Goal: Task Accomplishment & Management: Manage account settings

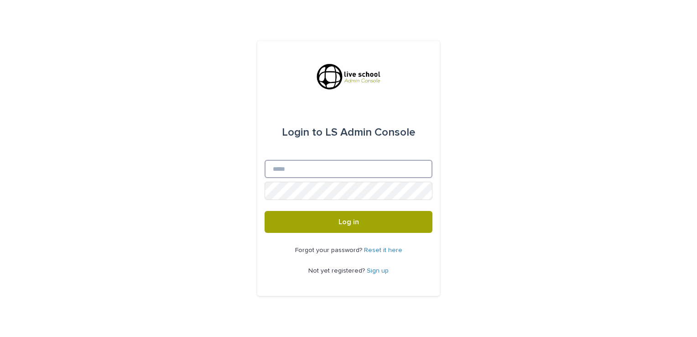
click at [283, 170] on input "Email" at bounding box center [349, 169] width 168 height 18
type input "**********"
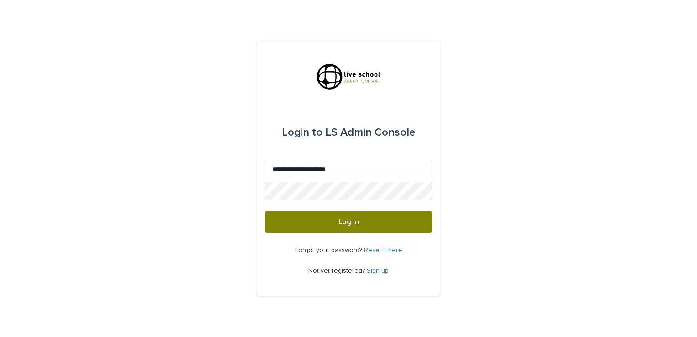
click at [356, 220] on span "Log in" at bounding box center [348, 221] width 21 height 7
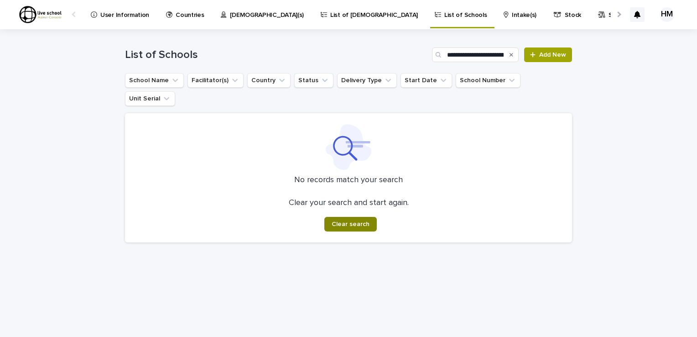
click at [357, 221] on span "Clear search" at bounding box center [351, 224] width 38 height 6
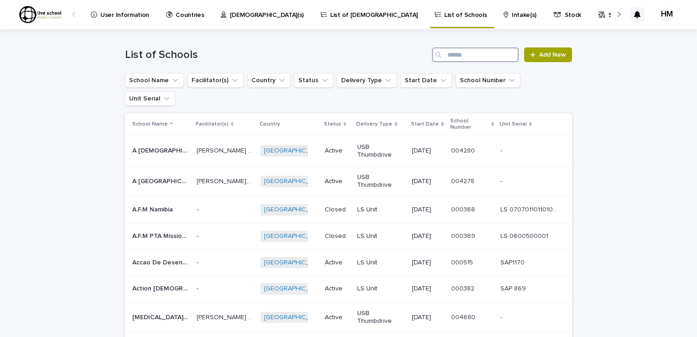
click at [445, 54] on input "Search" at bounding box center [475, 54] width 87 height 15
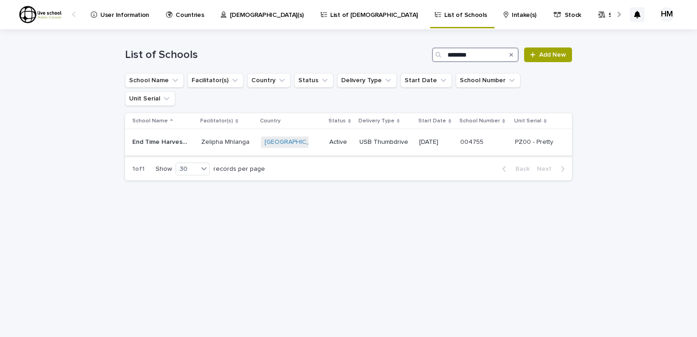
type input "********"
click at [157, 136] on p "End Time Harvest School of Missions" at bounding box center [161, 141] width 59 height 10
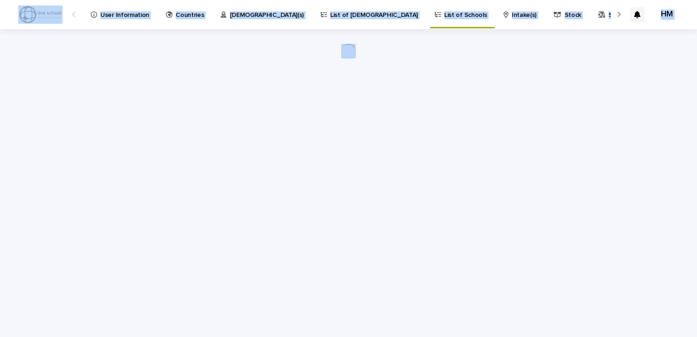
click at [157, 122] on div "Loading... Saving… Loading... Saving…" at bounding box center [348, 171] width 456 height 285
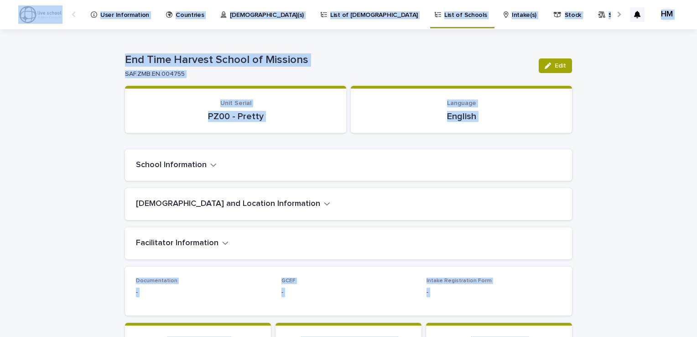
click at [599, 203] on div "Loading... Saving… Loading... Saving… End Time Harvest School of Missions Edit …" at bounding box center [348, 331] width 697 height 605
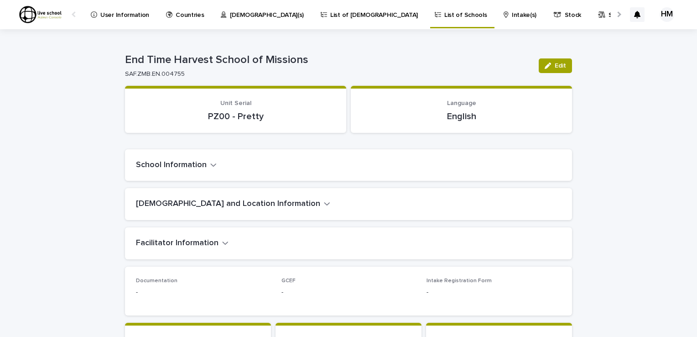
click at [599, 203] on div "Loading... Saving… Loading... Saving… End Time Harvest School of Missions Edit …" at bounding box center [348, 331] width 697 height 605
drag, startPoint x: 629, startPoint y: 171, endPoint x: 634, endPoint y: 202, distance: 31.4
click at [634, 202] on div "Loading... Saving… Loading... Saving… End Time Harvest School of Missions Edit …" at bounding box center [348, 331] width 697 height 605
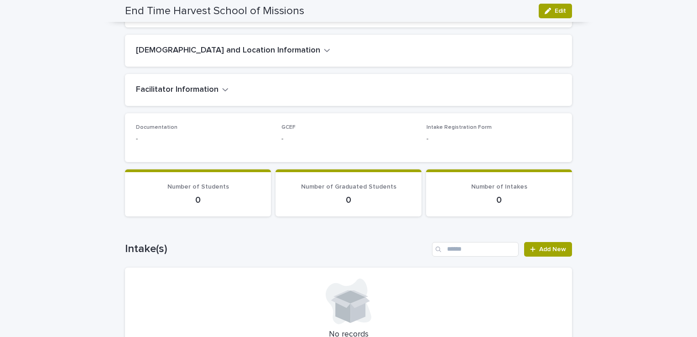
scroll to position [167, 0]
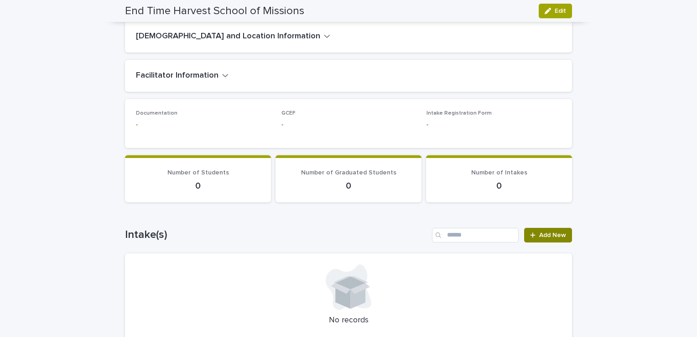
drag, startPoint x: 546, startPoint y: 235, endPoint x: 531, endPoint y: 233, distance: 14.3
click at [531, 233] on icon at bounding box center [532, 235] width 5 height 6
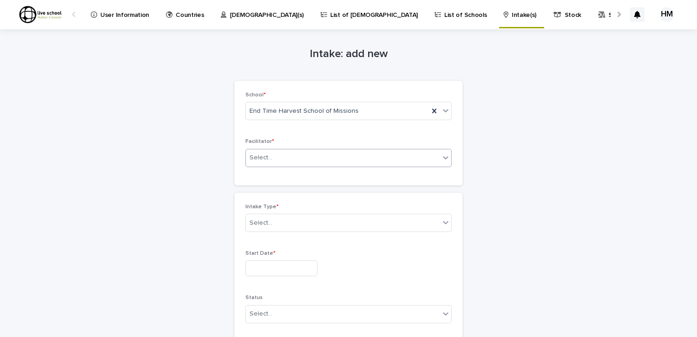
click at [441, 158] on icon at bounding box center [445, 157] width 9 height 9
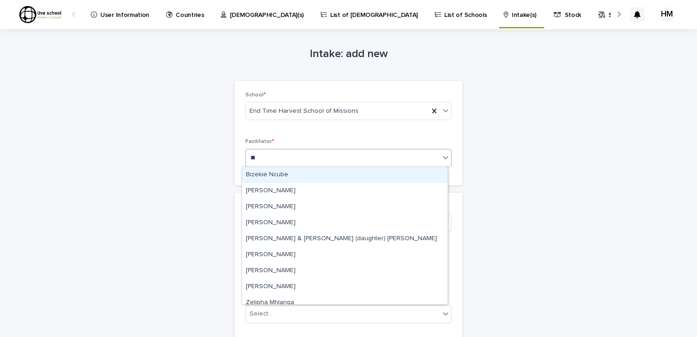
type input "***"
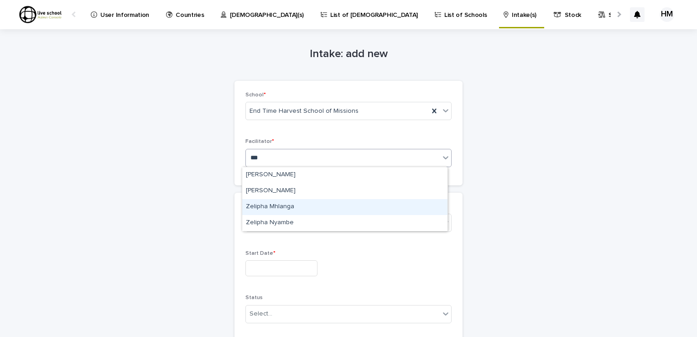
click at [280, 207] on div "Zelipha Mhlanga" at bounding box center [344, 207] width 205 height 16
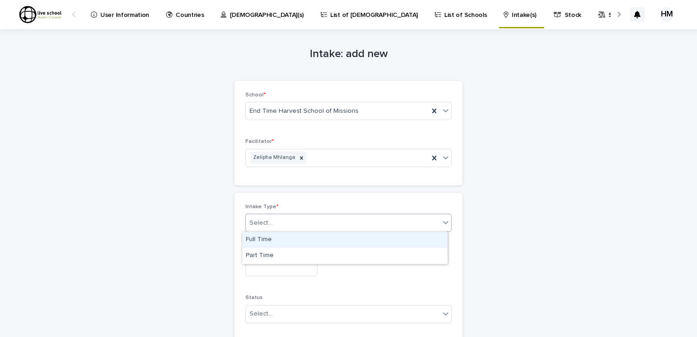
click at [442, 222] on icon at bounding box center [445, 222] width 9 height 9
click at [263, 239] on div "Full Time" at bounding box center [344, 240] width 205 height 16
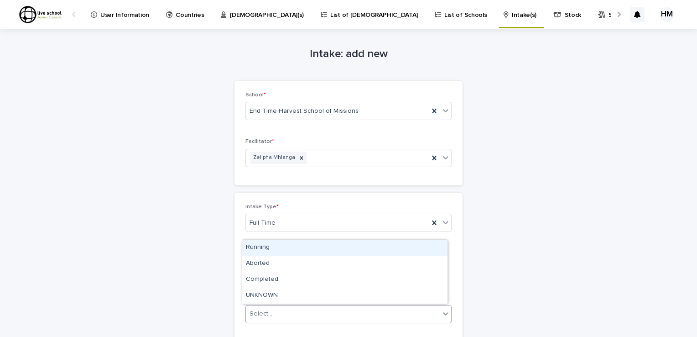
click at [443, 313] on icon at bounding box center [445, 313] width 5 height 3
click at [258, 246] on div "Running" at bounding box center [344, 247] width 205 height 16
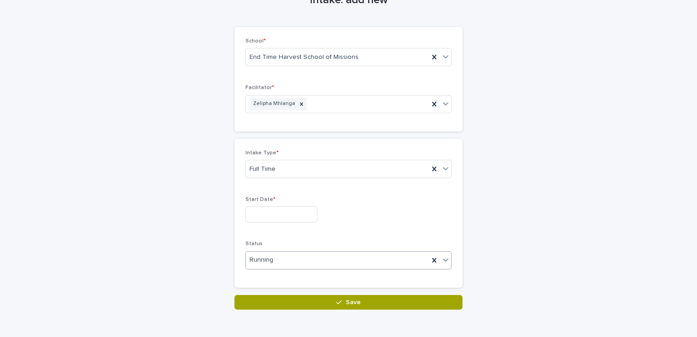
scroll to position [71, 0]
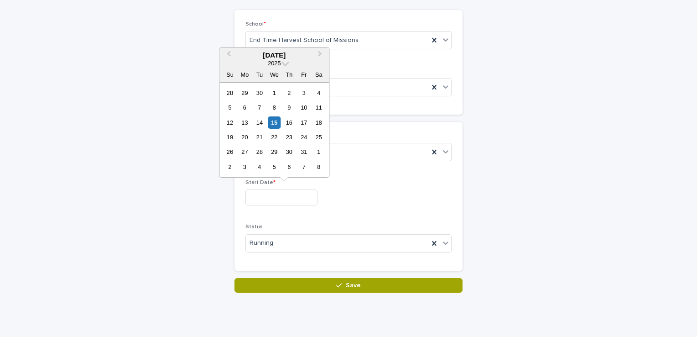
click at [250, 200] on input "text" at bounding box center [281, 197] width 72 height 16
click at [229, 52] on span "Previous Month" at bounding box center [229, 55] width 0 height 12
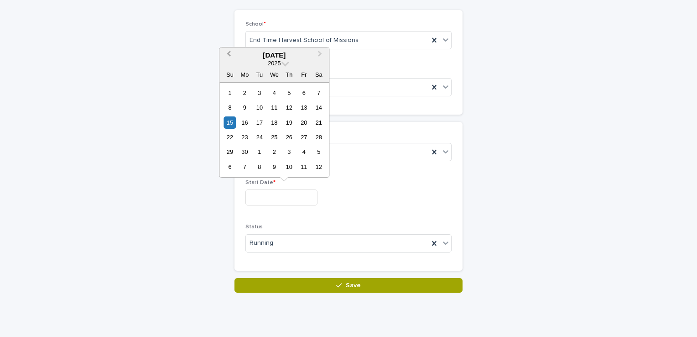
click at [229, 52] on span "Previous Month" at bounding box center [229, 55] width 0 height 12
click at [260, 106] on div "4" at bounding box center [259, 107] width 12 height 12
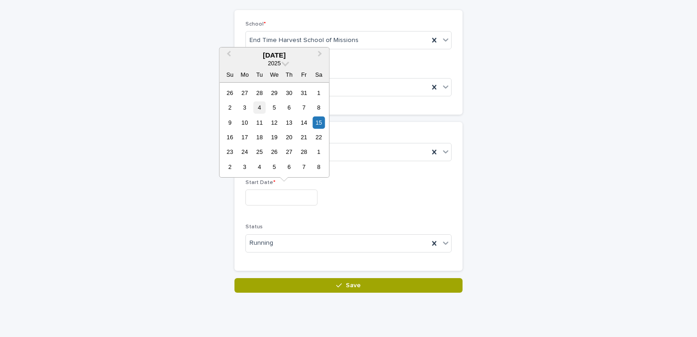
type input "**********"
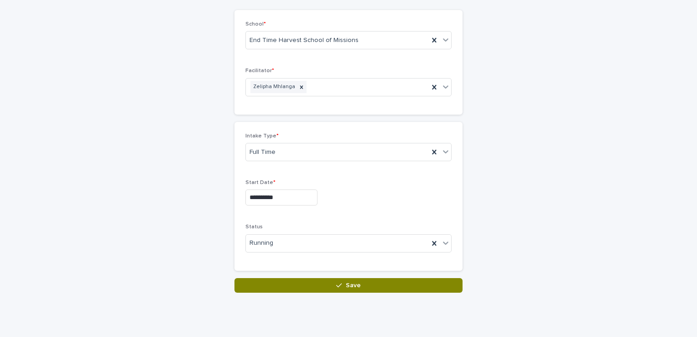
click at [351, 282] on span "Save" at bounding box center [353, 285] width 15 height 6
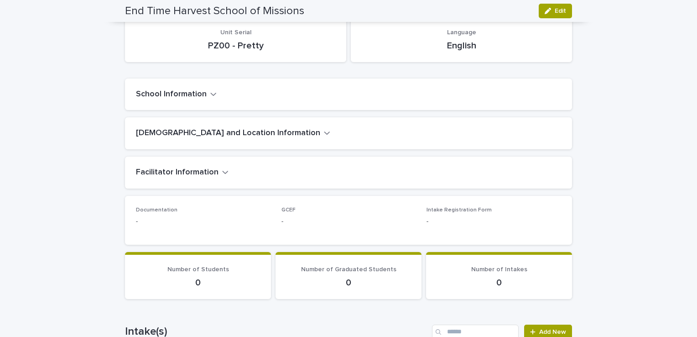
scroll to position [43, 0]
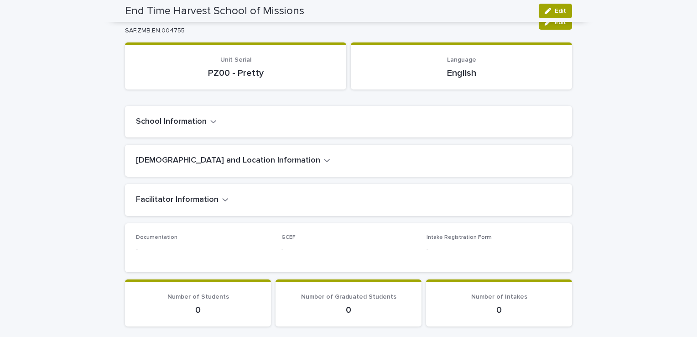
click at [549, 70] on div "Loading... Saving… Loading... Saving… Unit Serial PZ00 - Pretty Language Englis…" at bounding box center [348, 293] width 447 height 505
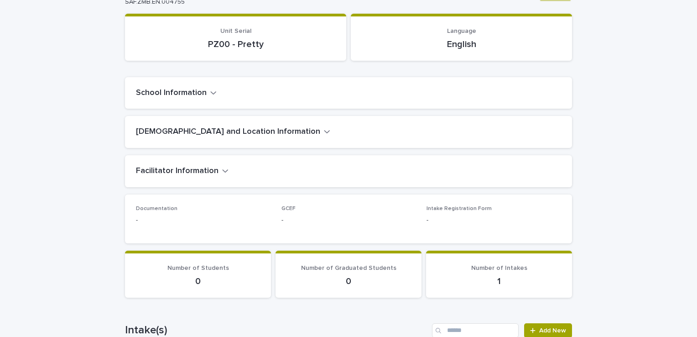
scroll to position [0, 0]
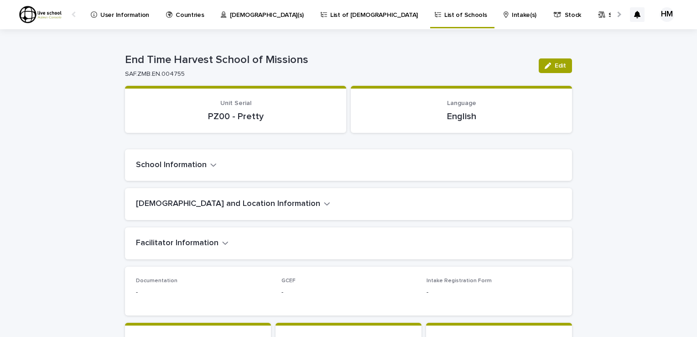
click at [434, 22] on link "List of Schools" at bounding box center [462, 13] width 57 height 27
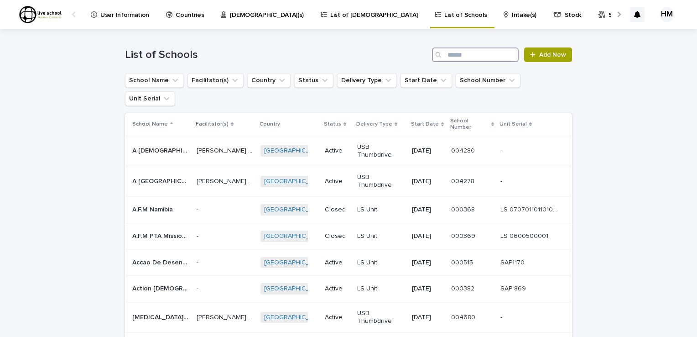
click at [449, 50] on input "Search" at bounding box center [475, 54] width 87 height 15
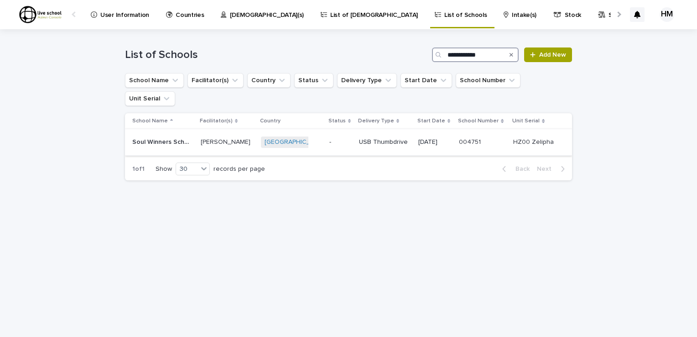
type input "**********"
click at [157, 136] on p "Soul Winners School of Missions" at bounding box center [161, 141] width 59 height 10
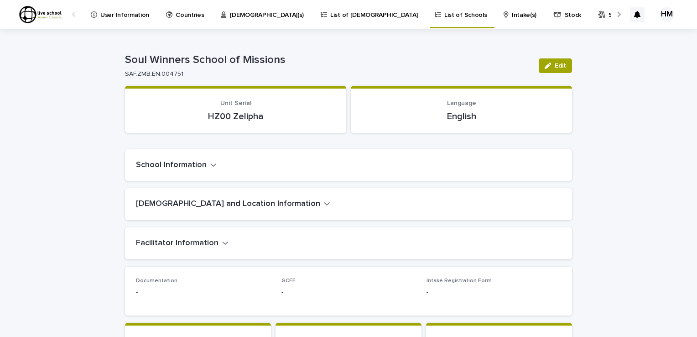
click at [688, 103] on div "Loading... Saving… Loading... Saving… Soul Winners School of Missions Edit Soul…" at bounding box center [348, 315] width 697 height 572
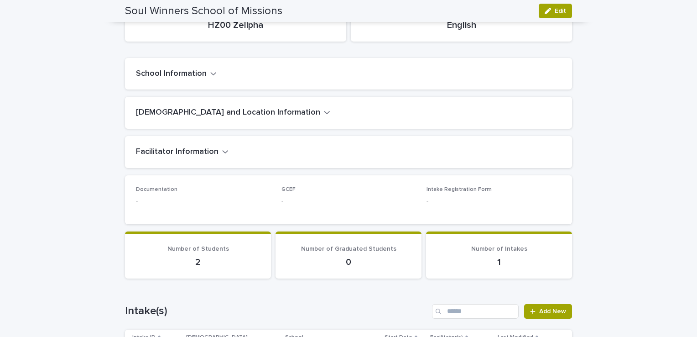
scroll to position [89, 0]
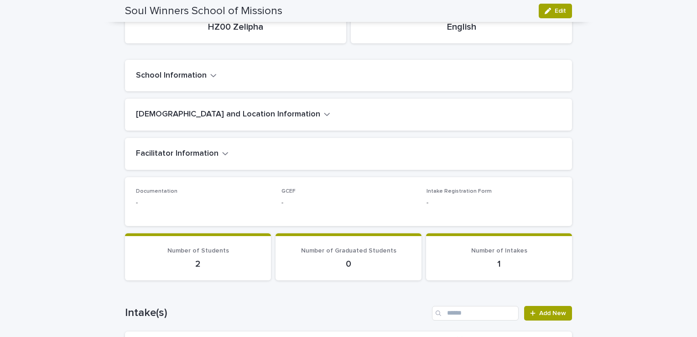
click at [210, 73] on icon "button" at bounding box center [213, 75] width 6 height 8
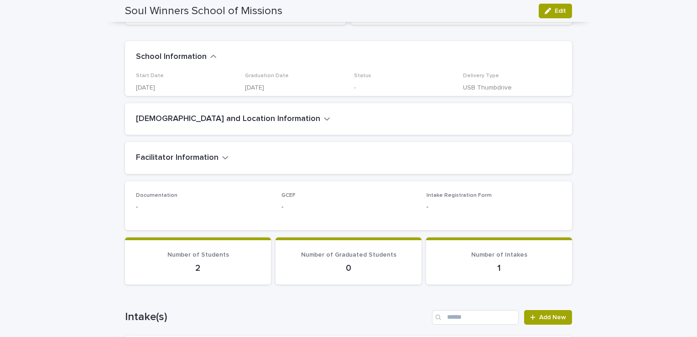
scroll to position [108, 0]
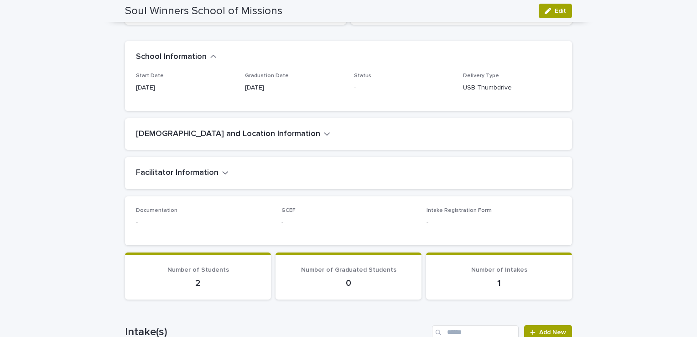
click at [358, 77] on span "Status" at bounding box center [362, 75] width 17 height 5
click at [559, 8] on span "Edit" at bounding box center [560, 11] width 11 height 6
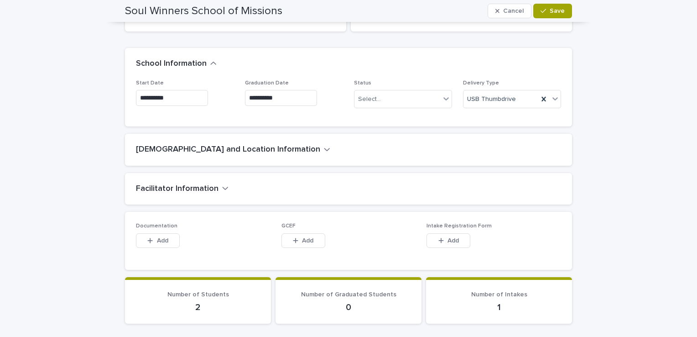
scroll to position [125, 0]
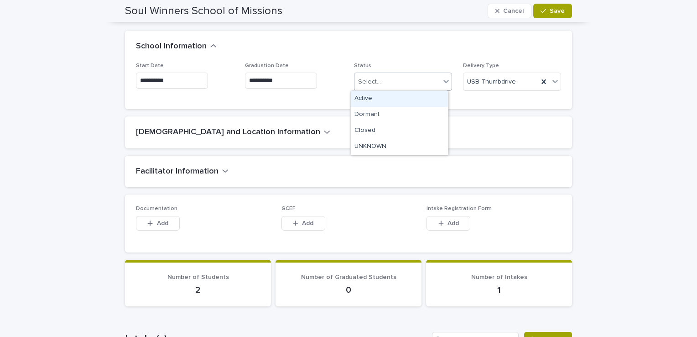
click at [442, 80] on icon at bounding box center [446, 81] width 9 height 9
click at [365, 100] on div "Active" at bounding box center [399, 99] width 97 height 16
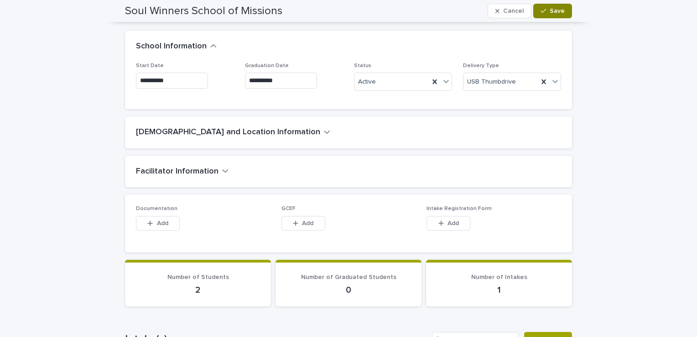
click at [558, 10] on span "Save" at bounding box center [557, 11] width 15 height 6
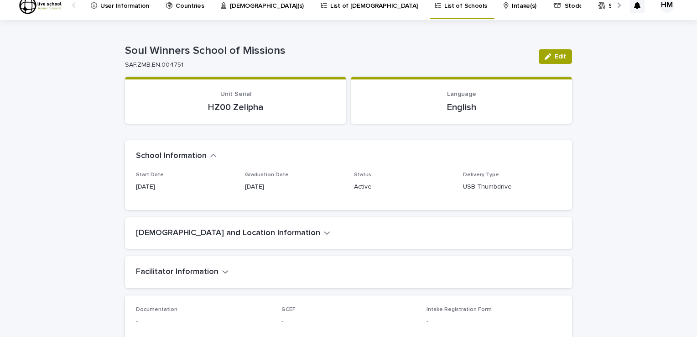
scroll to position [0, 0]
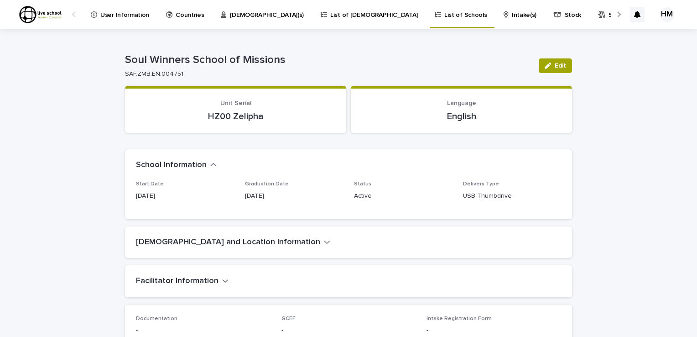
click at [444, 16] on p "List of Schools" at bounding box center [465, 9] width 42 height 19
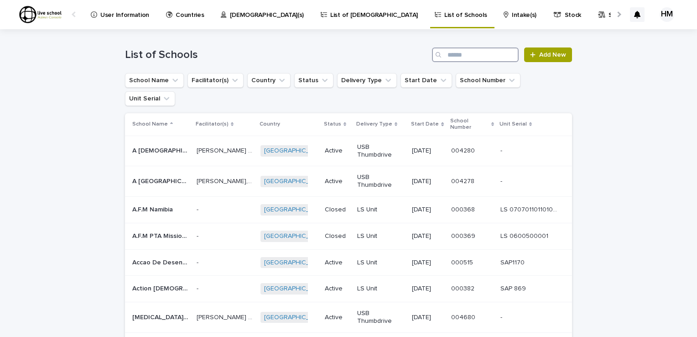
click at [445, 54] on input "Search" at bounding box center [475, 54] width 87 height 15
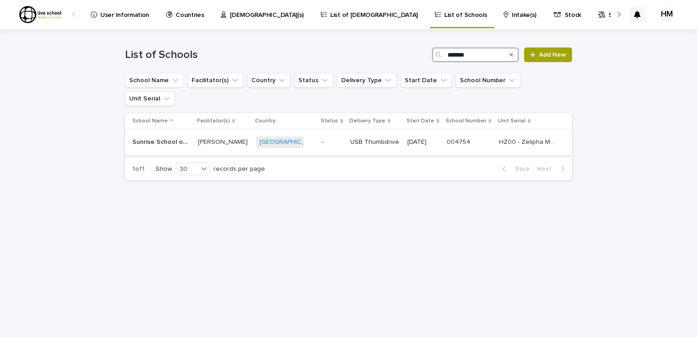
type input "*******"
click at [162, 136] on p "Sunrise School of Missions" at bounding box center [161, 141] width 59 height 10
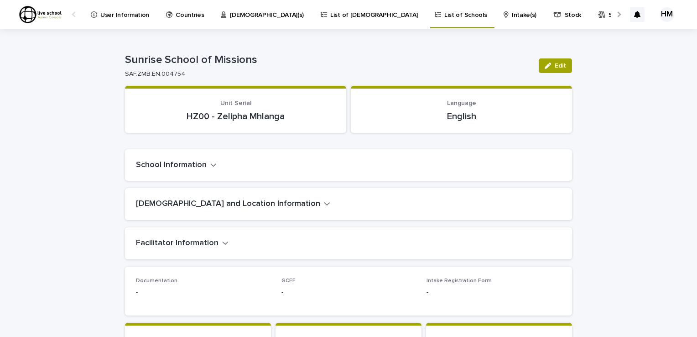
click at [211, 166] on icon "button" at bounding box center [213, 164] width 5 height 3
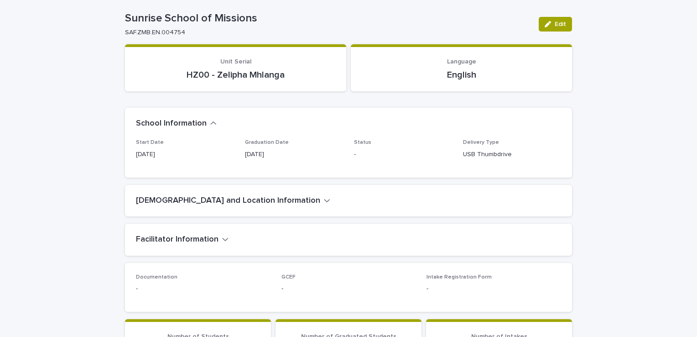
scroll to position [22, 0]
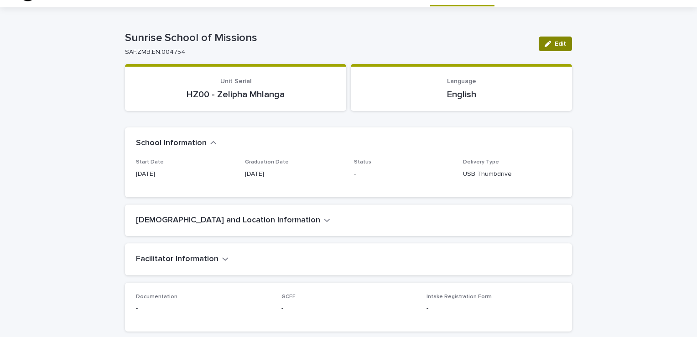
click at [558, 41] on span "Edit" at bounding box center [560, 44] width 11 height 6
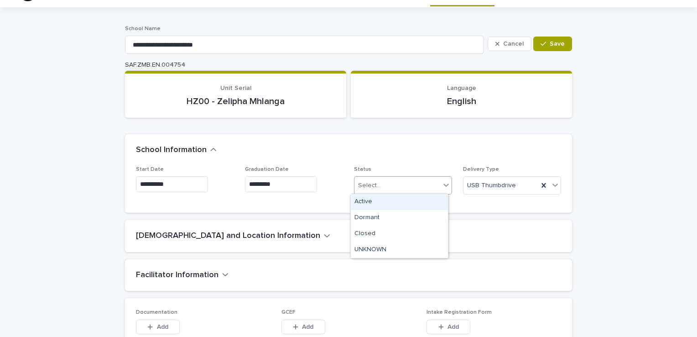
click at [443, 183] on icon at bounding box center [445, 184] width 5 height 3
click at [361, 200] on div "Active" at bounding box center [399, 202] width 97 height 16
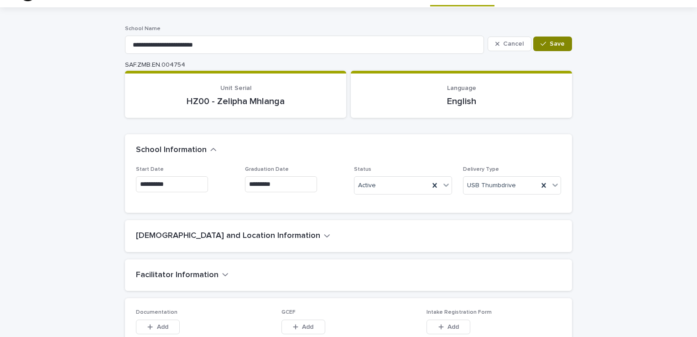
click at [555, 43] on span "Save" at bounding box center [557, 44] width 15 height 6
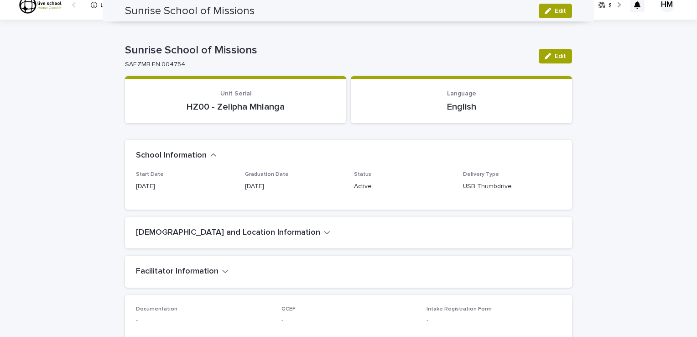
scroll to position [0, 0]
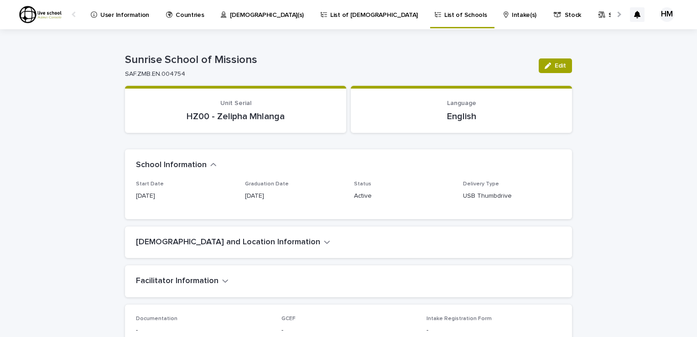
click at [330, 17] on p "List of [DEMOGRAPHIC_DATA]" at bounding box center [374, 9] width 88 height 19
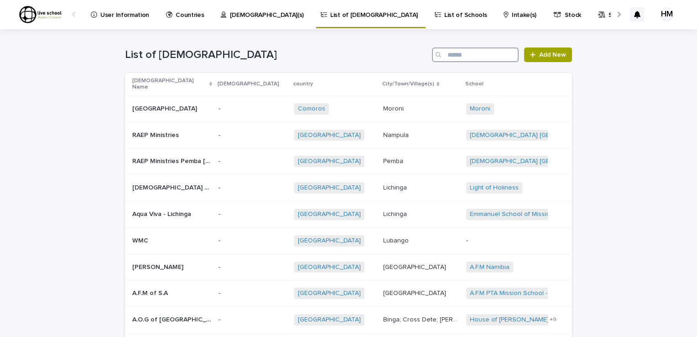
click at [446, 52] on input "Search" at bounding box center [475, 54] width 87 height 15
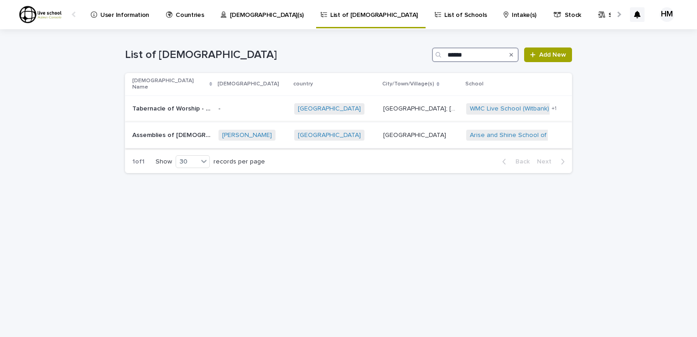
type input "*****"
click at [178, 130] on p "Assemblies of [DEMOGRAPHIC_DATA]" at bounding box center [172, 135] width 81 height 10
click at [480, 131] on link "Arise and Shine School of Missions" at bounding box center [522, 135] width 104 height 8
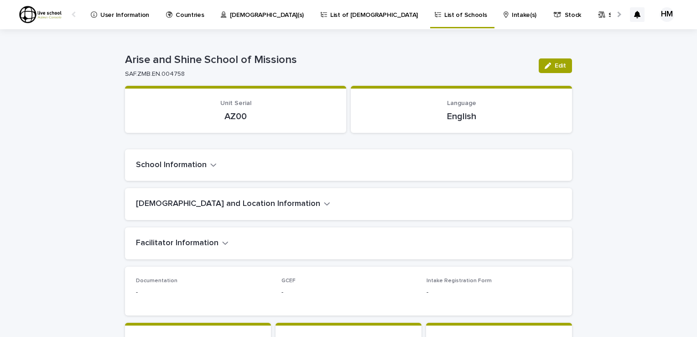
click at [211, 164] on icon "button" at bounding box center [213, 165] width 6 height 8
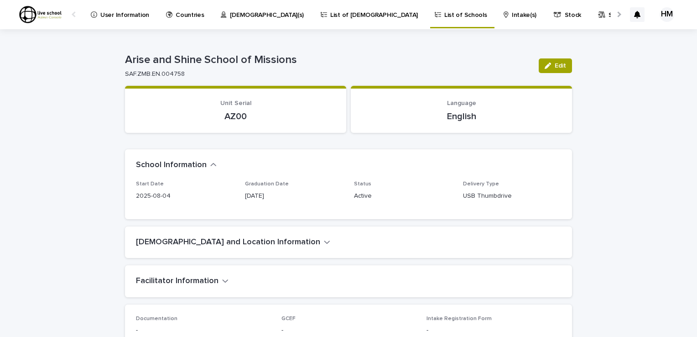
click at [211, 164] on icon "button" at bounding box center [213, 165] width 6 height 8
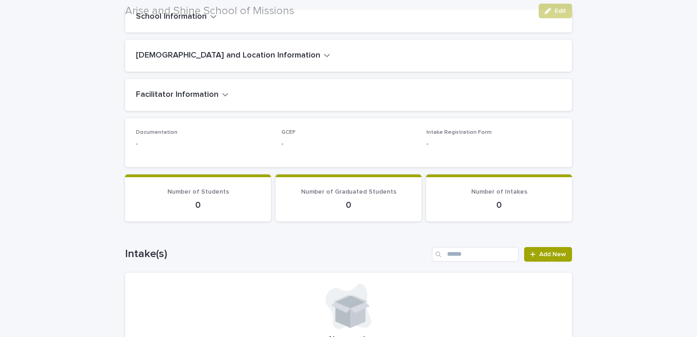
scroll to position [164, 0]
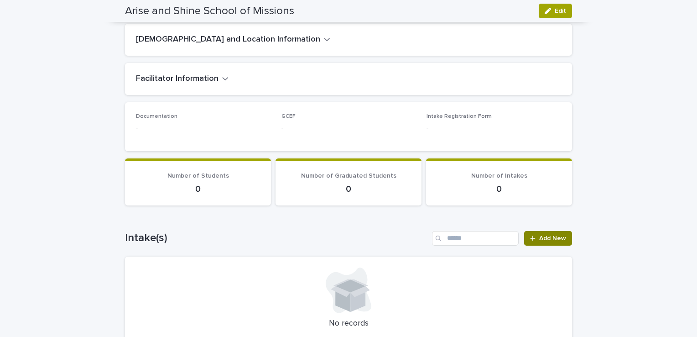
click at [542, 235] on span "Add New" at bounding box center [552, 238] width 27 height 6
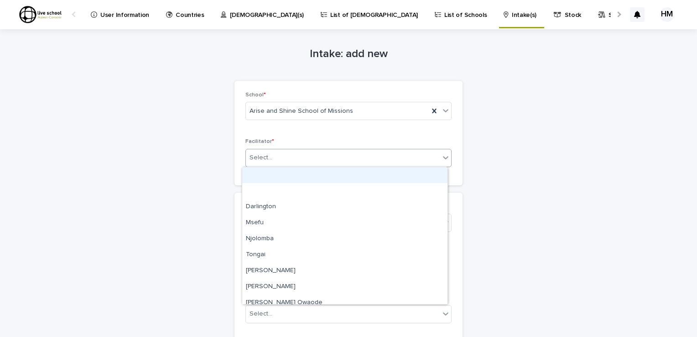
click at [443, 158] on icon at bounding box center [445, 157] width 5 height 3
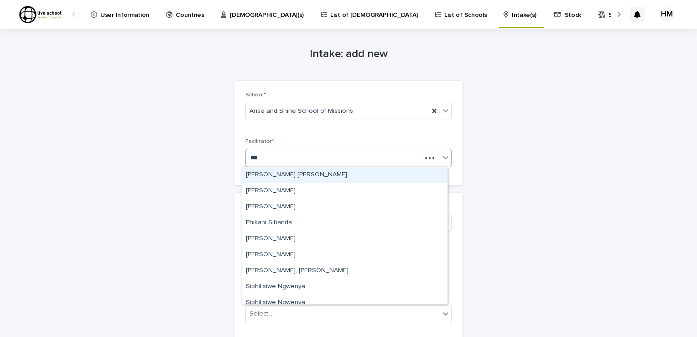
type input "****"
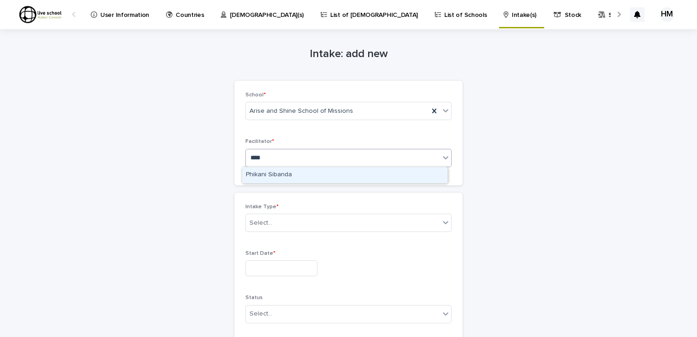
click at [264, 172] on div "Phikani Sibanda" at bounding box center [344, 175] width 205 height 16
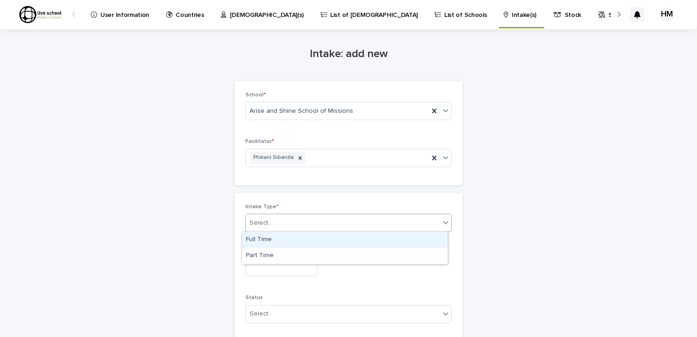
click at [441, 222] on icon at bounding box center [445, 222] width 9 height 9
click at [261, 238] on div "Full Time" at bounding box center [344, 240] width 205 height 16
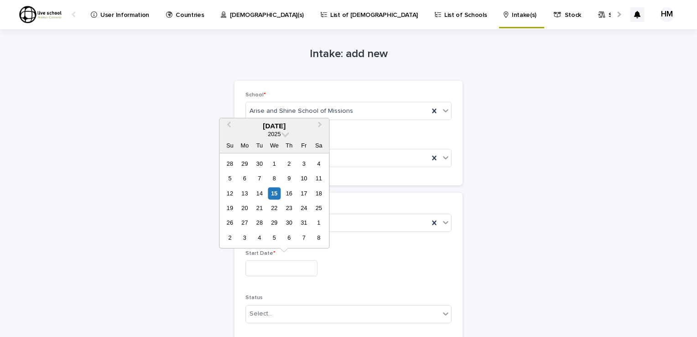
click at [252, 264] on input "text" at bounding box center [281, 268] width 72 height 16
click at [229, 126] on span "Previous Month" at bounding box center [229, 126] width 0 height 12
click at [244, 179] on div "4" at bounding box center [245, 178] width 12 height 12
type input "**********"
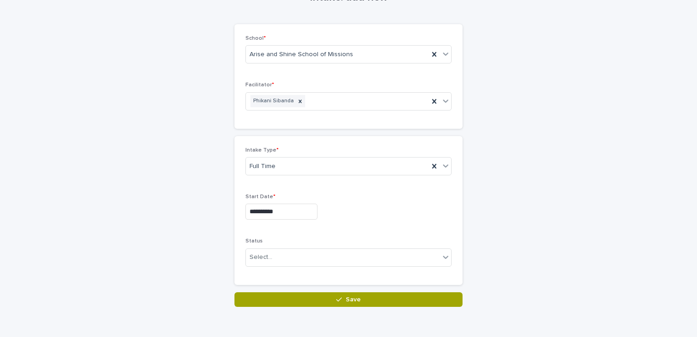
scroll to position [55, 0]
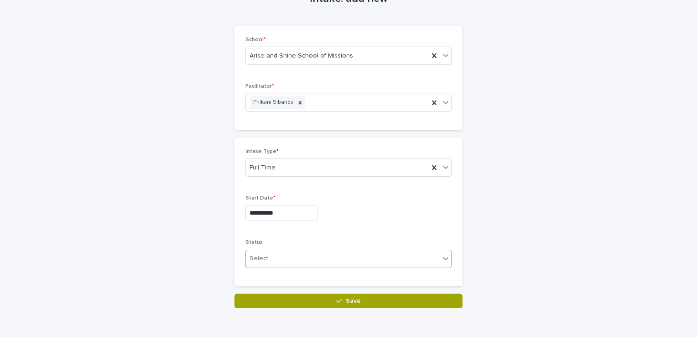
click at [442, 257] on icon at bounding box center [445, 258] width 9 height 9
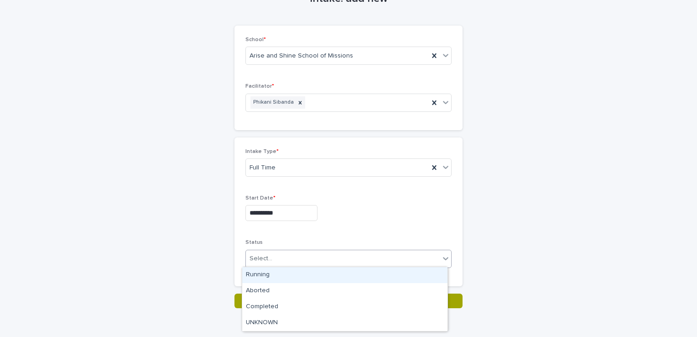
click at [256, 275] on div "Running" at bounding box center [344, 275] width 205 height 16
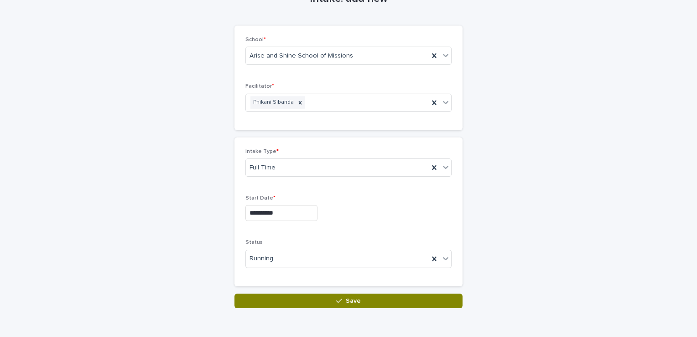
click at [355, 298] on span "Save" at bounding box center [353, 300] width 15 height 6
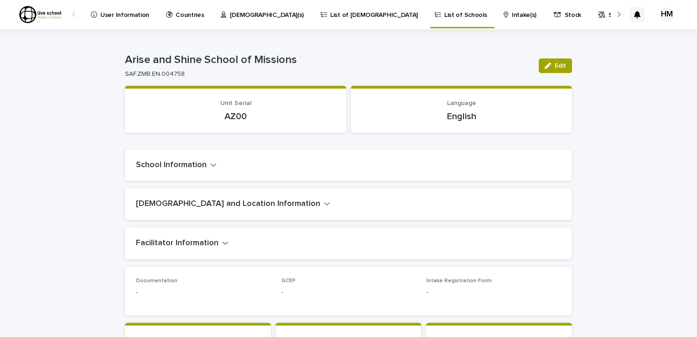
click at [444, 10] on p "List of Schools" at bounding box center [465, 9] width 42 height 19
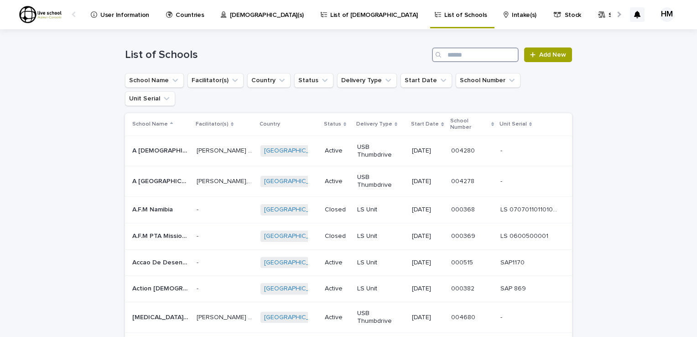
click at [445, 55] on input "Search" at bounding box center [475, 54] width 87 height 15
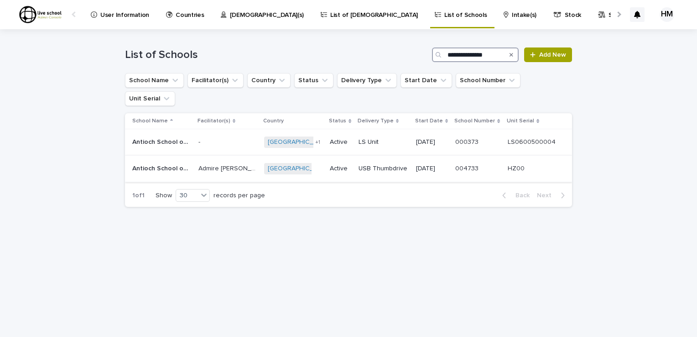
type input "**********"
click at [169, 163] on p "Antioch School of Missions" at bounding box center [161, 168] width 59 height 10
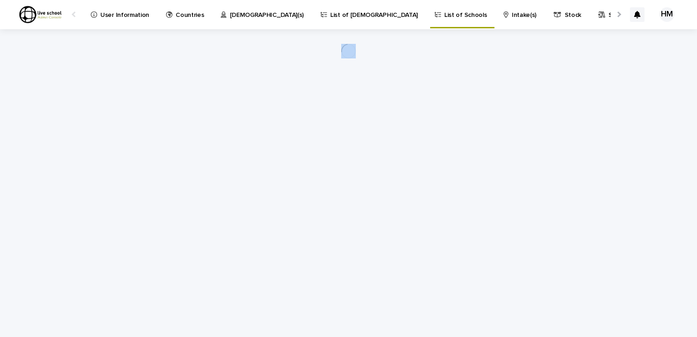
click at [169, 149] on div "Loading... Saving… Loading... Saving…" at bounding box center [348, 171] width 456 height 285
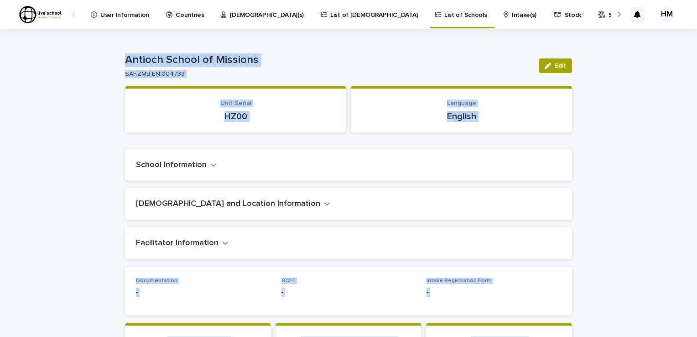
click at [513, 149] on div "School Information" at bounding box center [348, 165] width 447 height 32
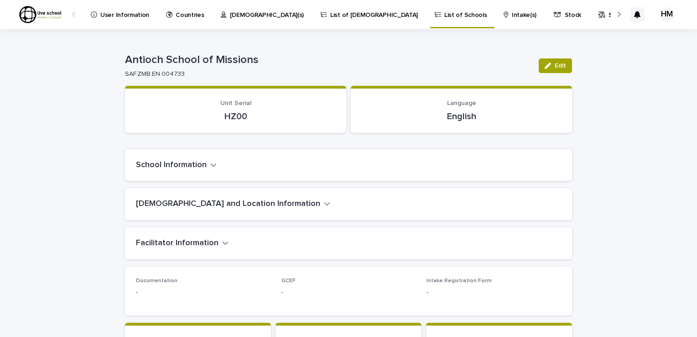
click at [210, 167] on icon "button" at bounding box center [213, 165] width 6 height 8
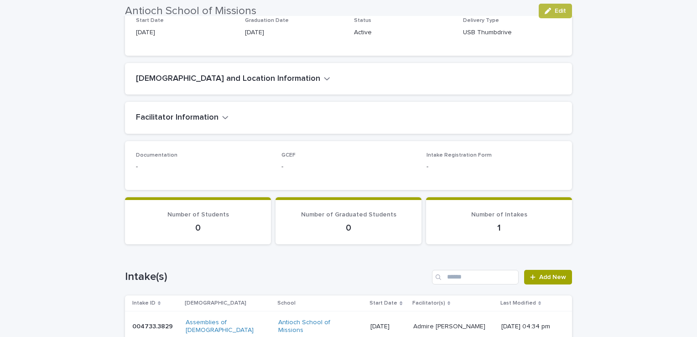
scroll to position [198, 0]
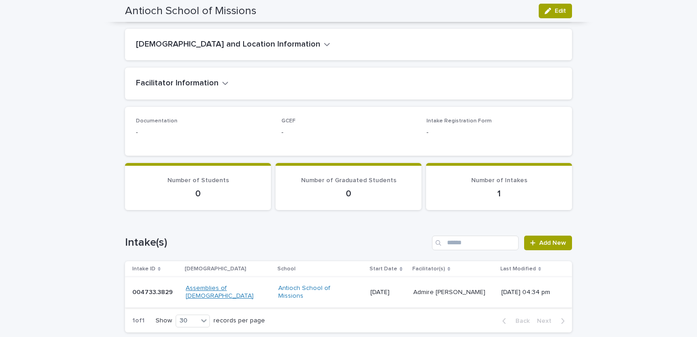
click at [215, 286] on link "Assemblies of [DEMOGRAPHIC_DATA]" at bounding box center [224, 292] width 76 height 16
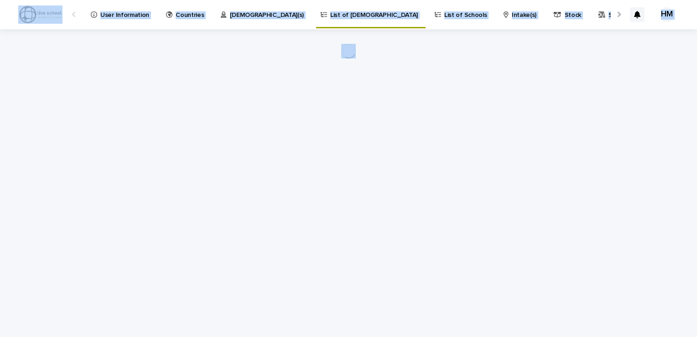
click at [215, 286] on div "Loading... Saving… Loading... Saving…" at bounding box center [348, 171] width 456 height 285
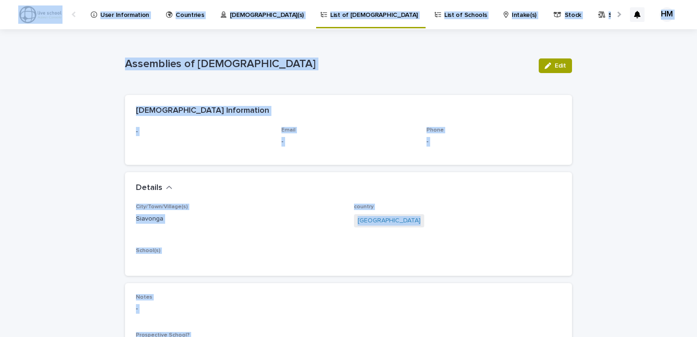
click at [320, 63] on p "Assemblies of [DEMOGRAPHIC_DATA]" at bounding box center [328, 63] width 406 height 13
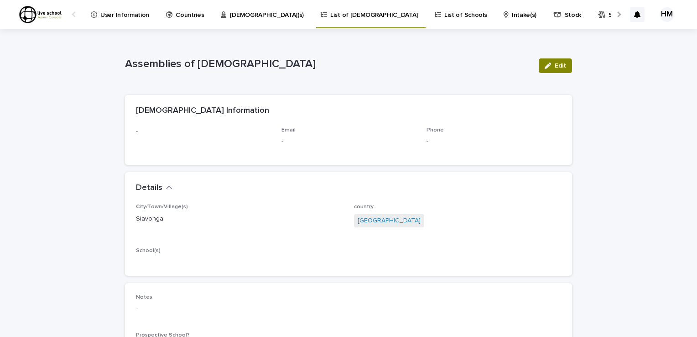
click at [559, 63] on span "Edit" at bounding box center [560, 65] width 11 height 6
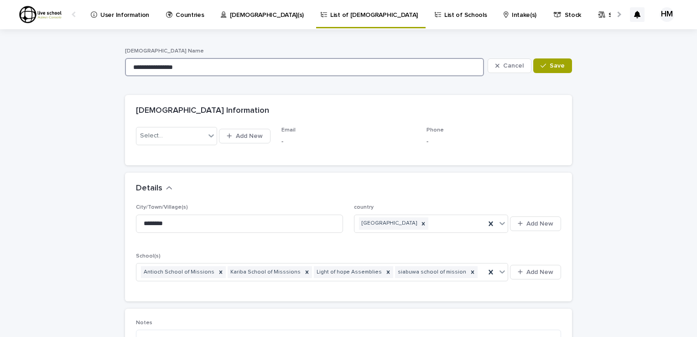
click at [183, 64] on input "**********" at bounding box center [304, 67] width 359 height 18
type input "**********"
click at [558, 62] on span "Save" at bounding box center [557, 65] width 15 height 6
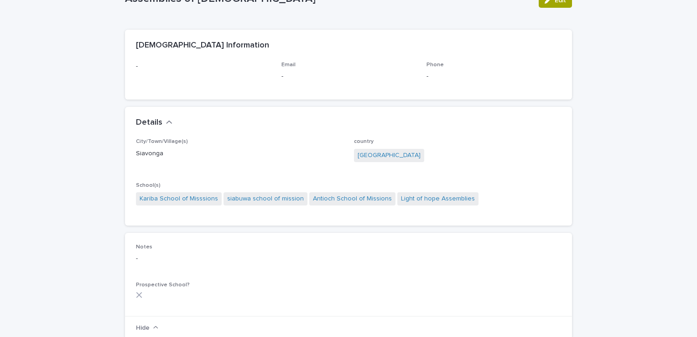
scroll to position [51, 0]
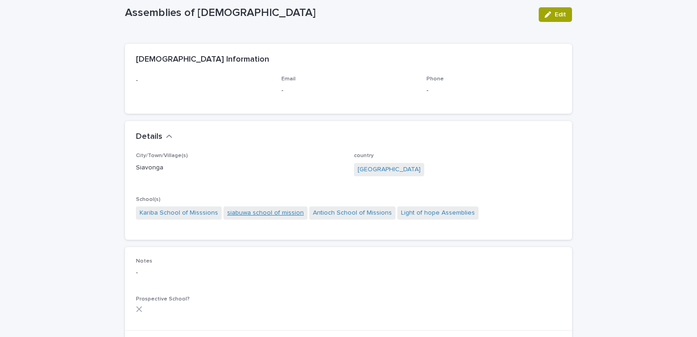
click at [255, 211] on link "siabuwa school of mission" at bounding box center [265, 213] width 77 height 10
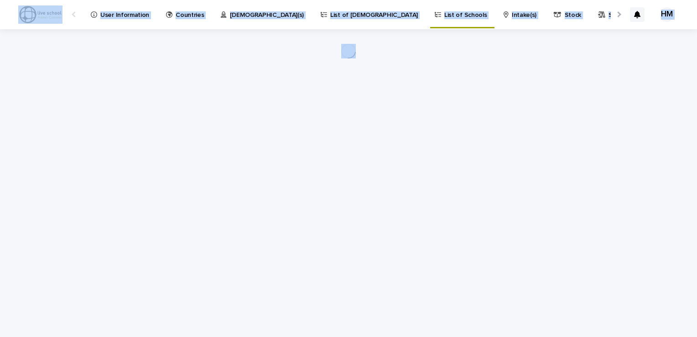
click at [255, 211] on div "Loading... Saving… Loading... Saving…" at bounding box center [348, 171] width 456 height 285
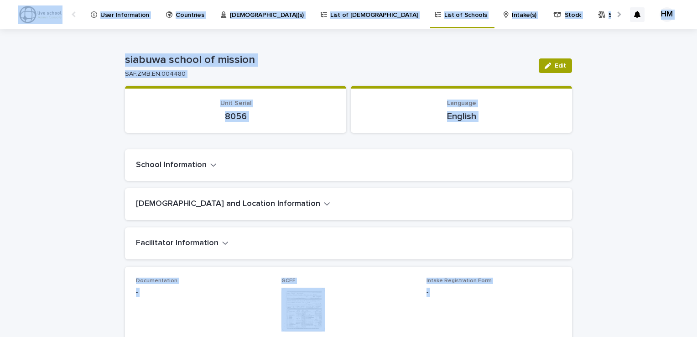
click at [305, 47] on div "siabuwa school of mission Edit siabuwa school of mission SAF.ZMB.EN.004480 Edit…" at bounding box center [348, 310] width 447 height 562
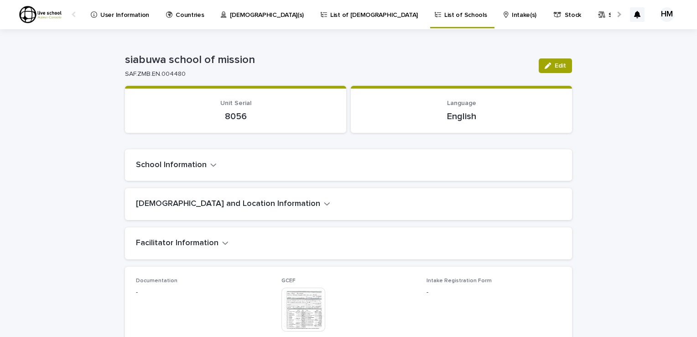
click at [210, 162] on icon "button" at bounding box center [213, 165] width 6 height 8
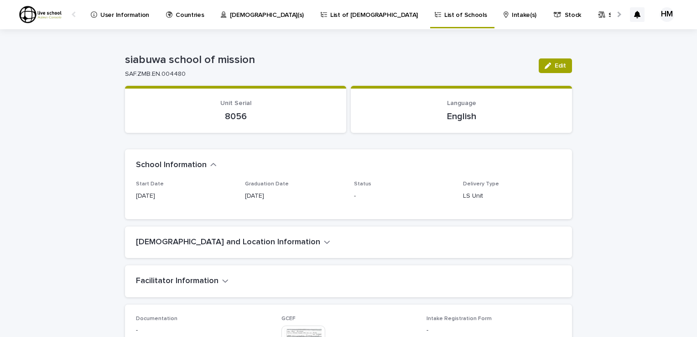
click at [324, 243] on icon "button" at bounding box center [327, 242] width 6 height 8
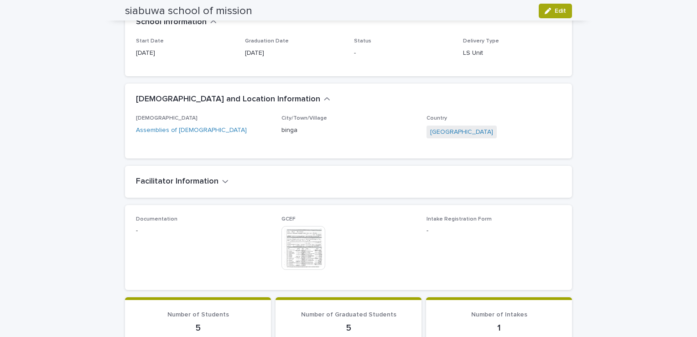
scroll to position [144, 0]
click at [222, 180] on icon "button" at bounding box center [225, 180] width 6 height 8
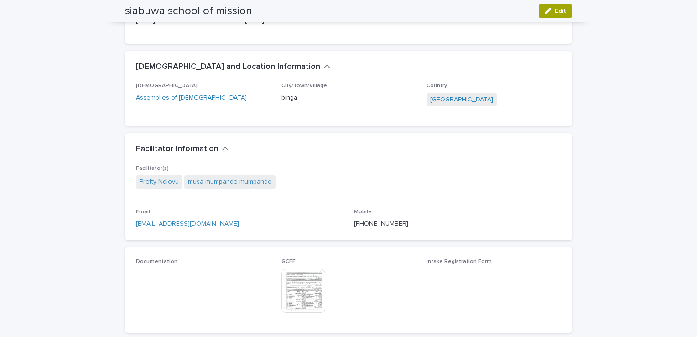
scroll to position [185, 0]
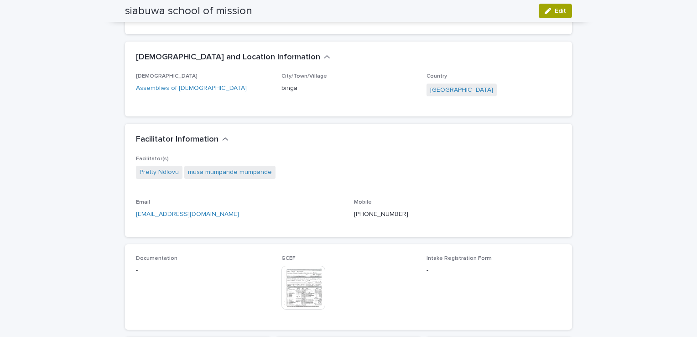
click at [299, 285] on img at bounding box center [303, 287] width 44 height 44
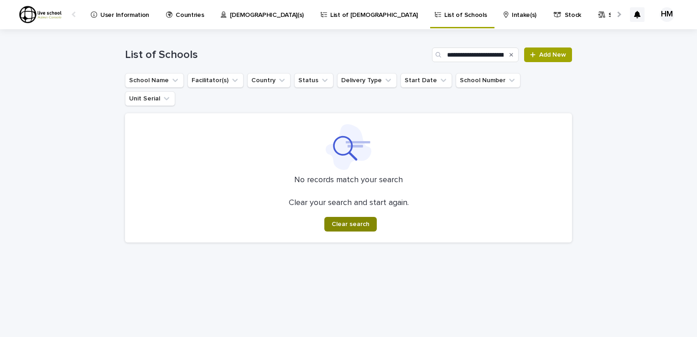
click at [351, 221] on span "Clear search" at bounding box center [351, 224] width 38 height 6
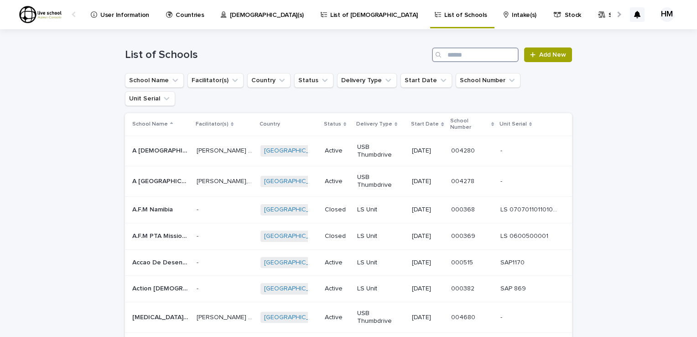
click at [450, 55] on input "Search" at bounding box center [475, 54] width 87 height 15
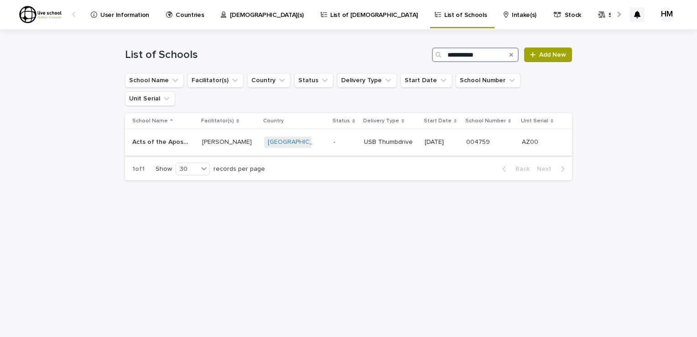
type input "**********"
click at [149, 136] on p "Acts of the Apostles School of Missions" at bounding box center [161, 141] width 59 height 10
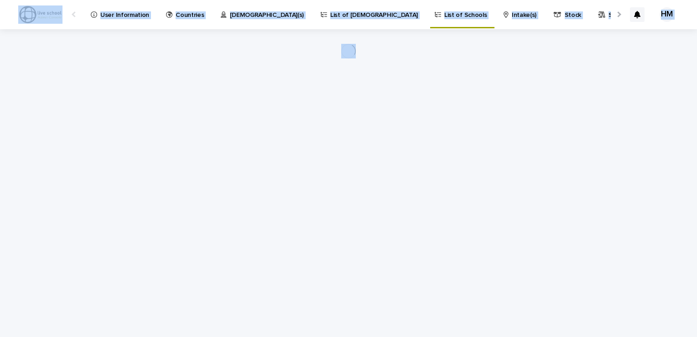
click at [149, 121] on div "Loading... Saving… Loading... Saving…" at bounding box center [348, 171] width 456 height 285
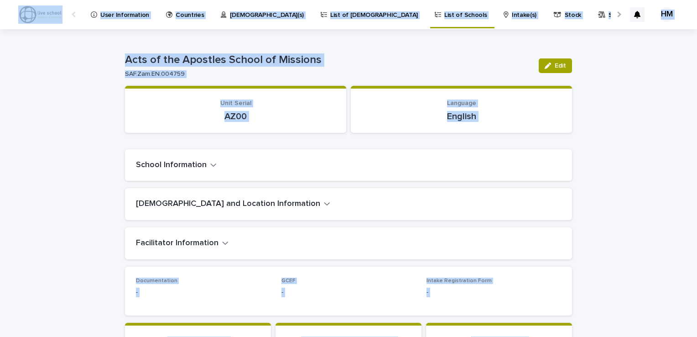
click at [299, 117] on p "AZ00" at bounding box center [235, 116] width 199 height 11
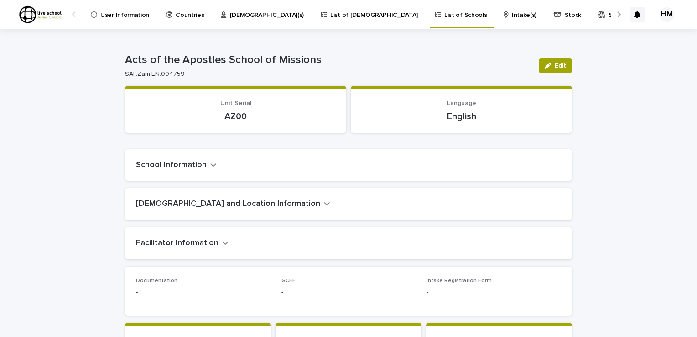
click at [210, 163] on icon "button" at bounding box center [213, 165] width 6 height 8
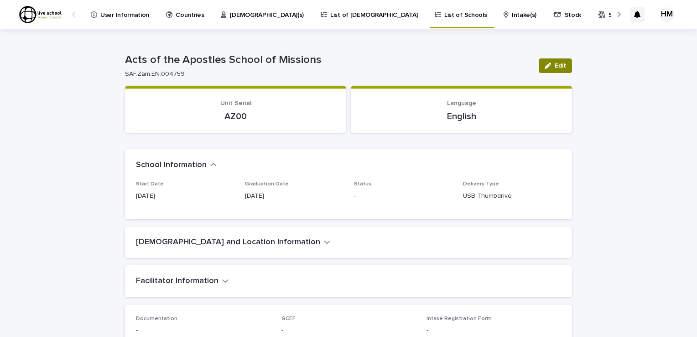
click at [555, 65] on span "Edit" at bounding box center [560, 65] width 11 height 6
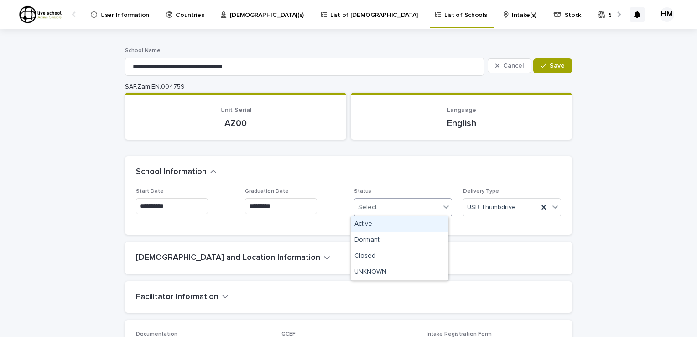
click at [442, 206] on icon at bounding box center [446, 206] width 9 height 9
click at [364, 225] on div "Active" at bounding box center [399, 224] width 97 height 16
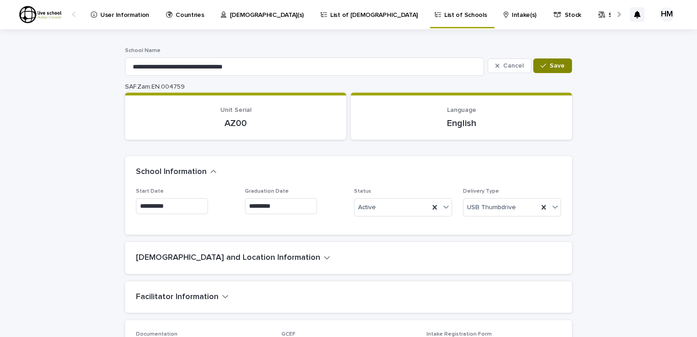
click at [556, 63] on span "Save" at bounding box center [557, 65] width 15 height 6
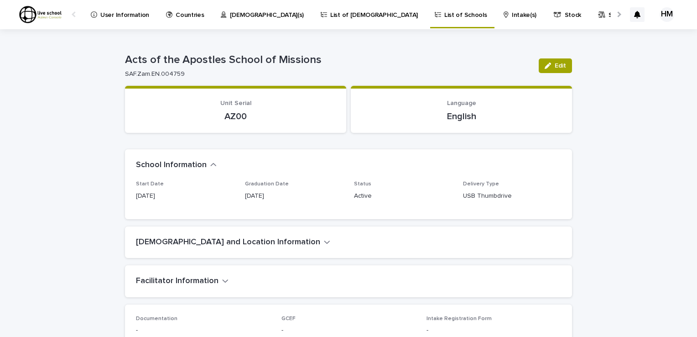
click at [324, 242] on icon "button" at bounding box center [326, 241] width 5 height 3
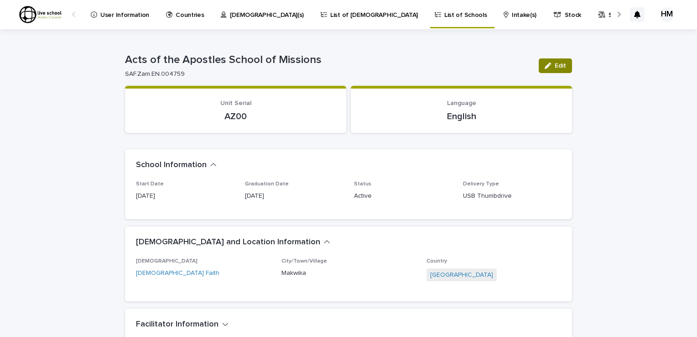
click at [556, 64] on span "Edit" at bounding box center [560, 65] width 11 height 6
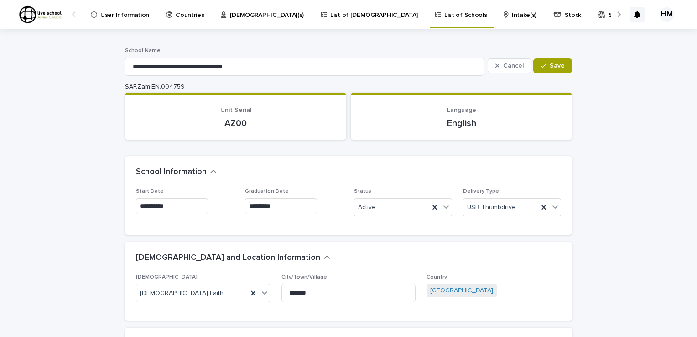
click at [436, 291] on link "[GEOGRAPHIC_DATA]" at bounding box center [461, 291] width 63 height 10
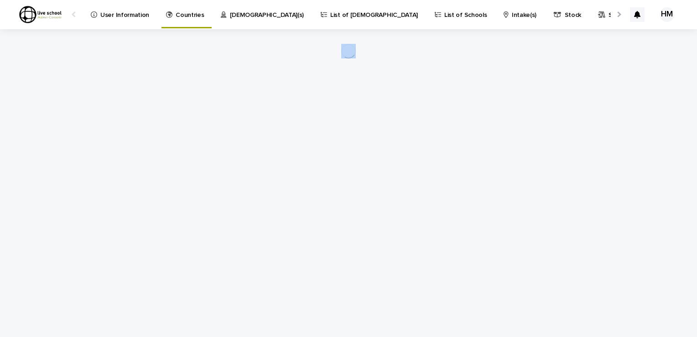
click at [436, 291] on div "Loading... Saving… Loading... Saving…" at bounding box center [348, 171] width 456 height 285
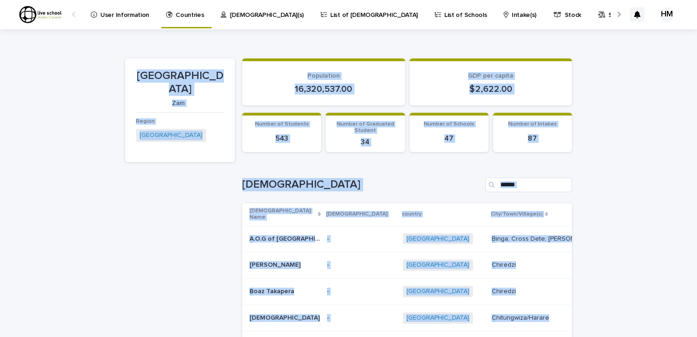
click at [587, 203] on th "School" at bounding box center [641, 214] width 109 height 22
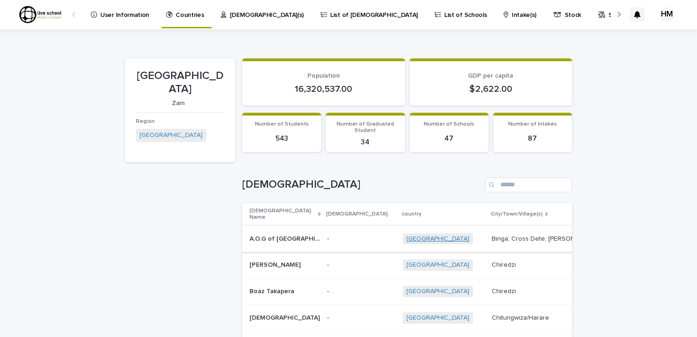
click at [406, 235] on link "[GEOGRAPHIC_DATA]" at bounding box center [437, 239] width 63 height 8
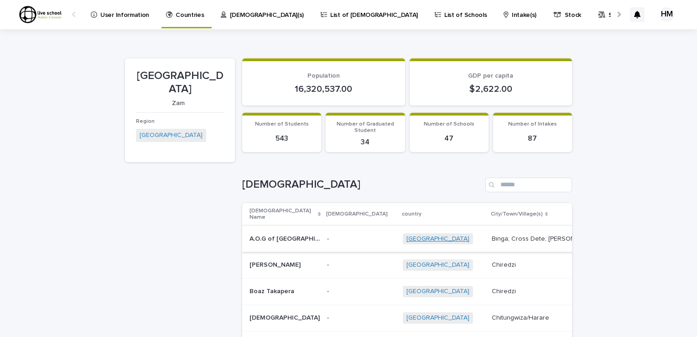
click at [406, 235] on link "[GEOGRAPHIC_DATA]" at bounding box center [437, 239] width 63 height 8
click at [444, 12] on p "List of Schools" at bounding box center [465, 9] width 42 height 19
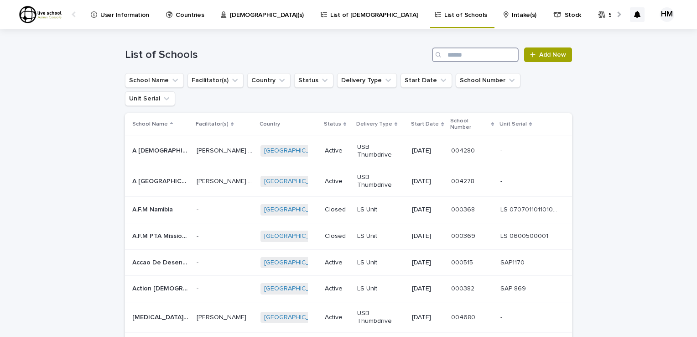
click at [459, 52] on input "Search" at bounding box center [475, 54] width 87 height 15
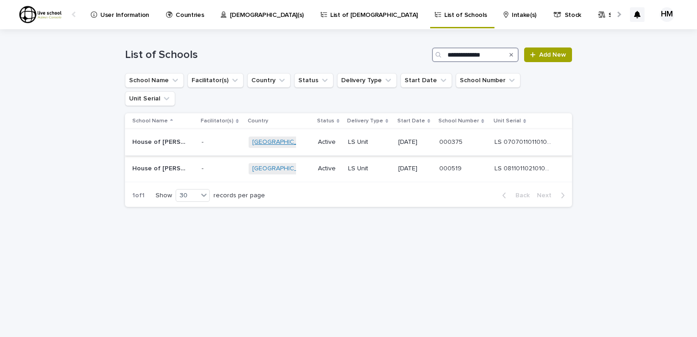
type input "**********"
click at [266, 138] on link "[GEOGRAPHIC_DATA]" at bounding box center [283, 142] width 63 height 8
click at [157, 136] on p "House of [PERSON_NAME]" at bounding box center [161, 141] width 59 height 10
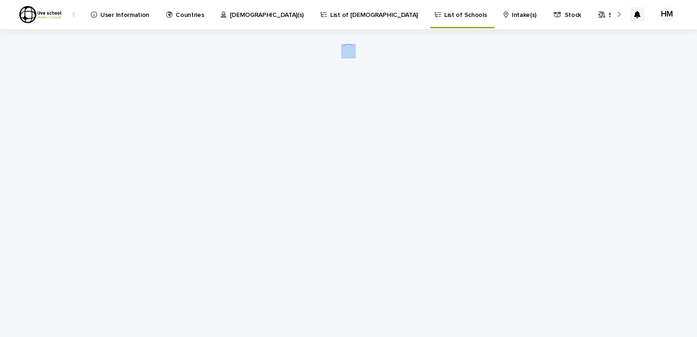
click at [157, 121] on div "Loading... Saving… Loading... Saving…" at bounding box center [348, 171] width 456 height 285
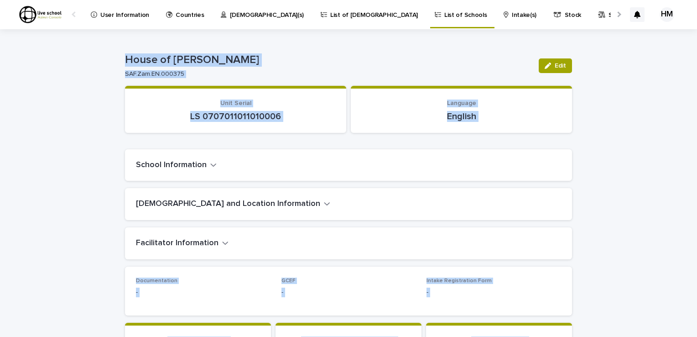
click at [222, 243] on icon "button" at bounding box center [225, 243] width 6 height 8
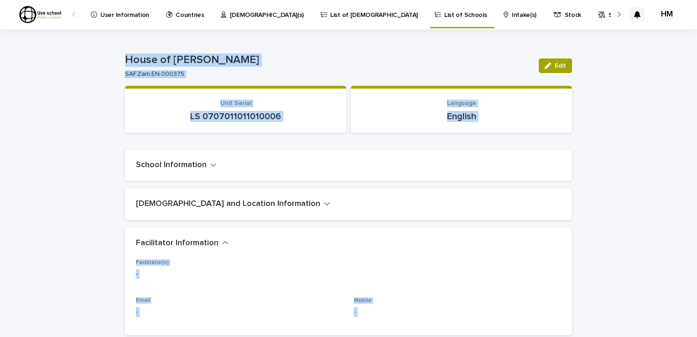
click at [208, 267] on div "-" at bounding box center [348, 272] width 425 height 11
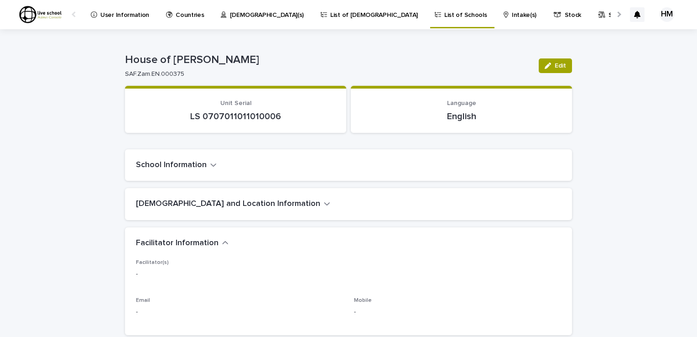
click at [324, 205] on icon "button" at bounding box center [326, 203] width 5 height 3
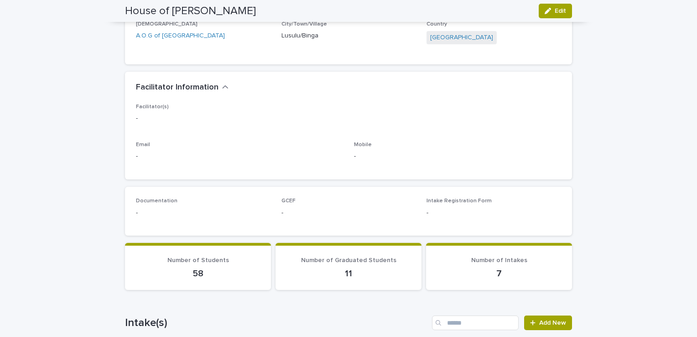
scroll to position [200, 0]
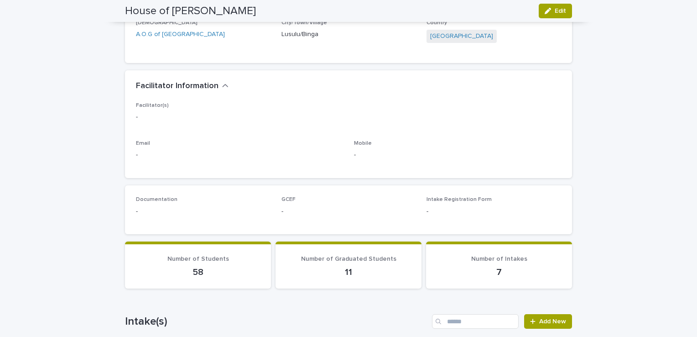
click at [151, 103] on span "Facilitator(s)" at bounding box center [152, 105] width 33 height 5
click at [556, 12] on span "Edit" at bounding box center [560, 11] width 11 height 6
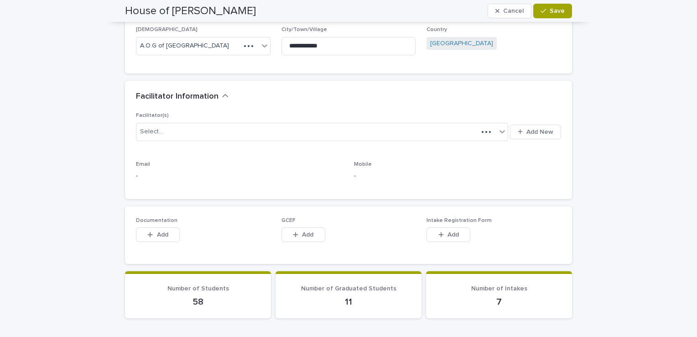
scroll to position [220, 0]
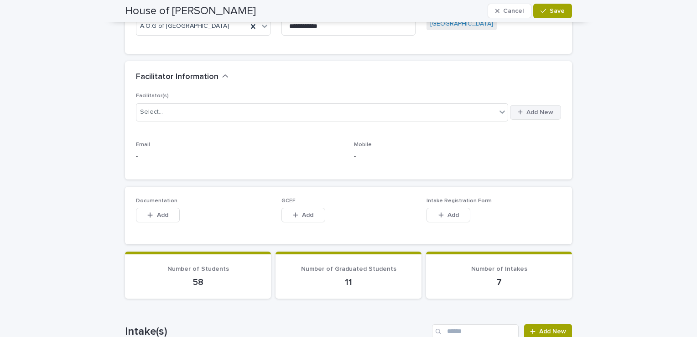
click at [532, 109] on span "Add New" at bounding box center [539, 112] width 27 height 6
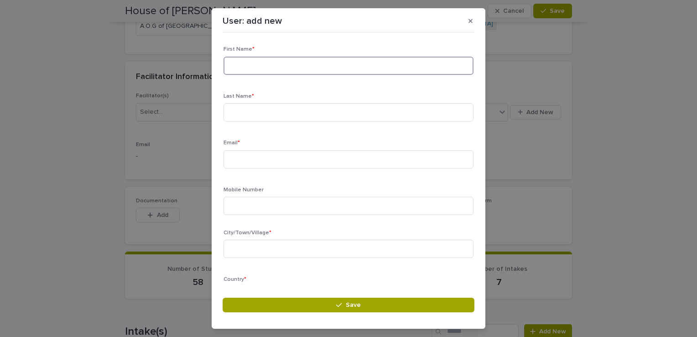
click at [228, 63] on input at bounding box center [349, 66] width 250 height 18
type input "*"
type input "*****"
click at [231, 112] on input at bounding box center [349, 112] width 250 height 18
type input "******"
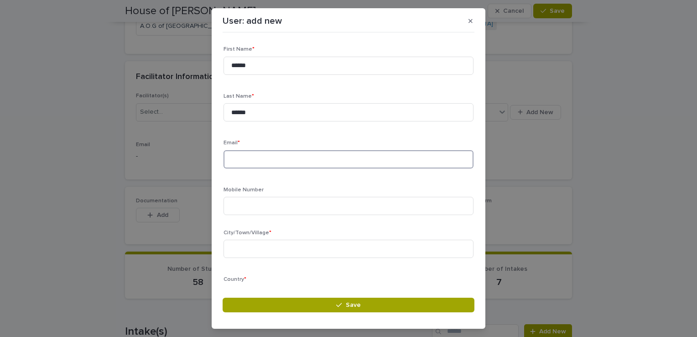
click at [236, 162] on input at bounding box center [349, 159] width 250 height 18
type input "**********"
click at [237, 250] on input at bounding box center [349, 248] width 250 height 18
type input "******"
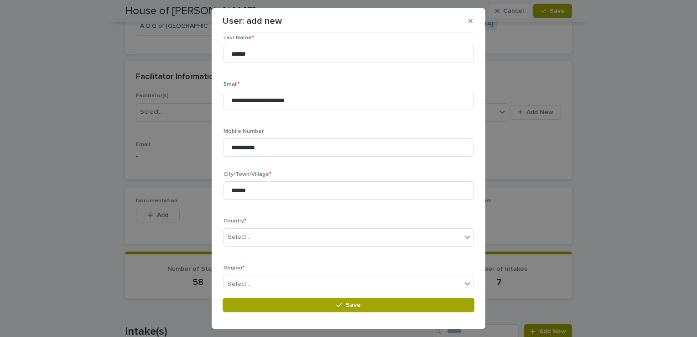
scroll to position [64, 0]
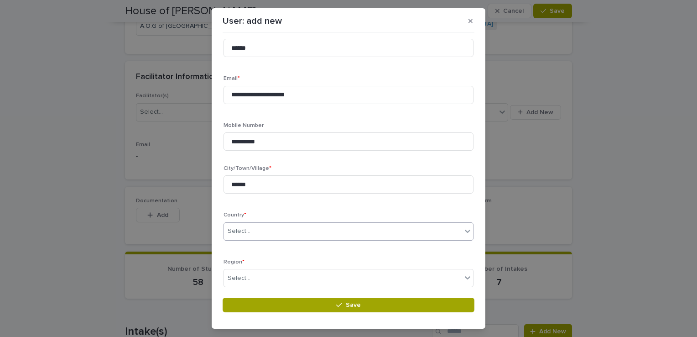
click at [463, 234] on icon at bounding box center [467, 230] width 9 height 9
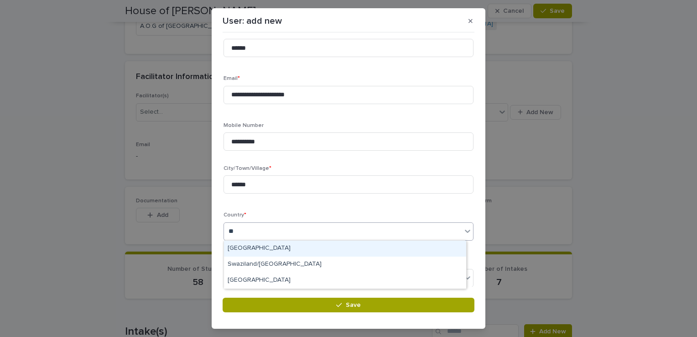
type input "***"
click at [245, 248] on div "[GEOGRAPHIC_DATA]" at bounding box center [345, 248] width 242 height 16
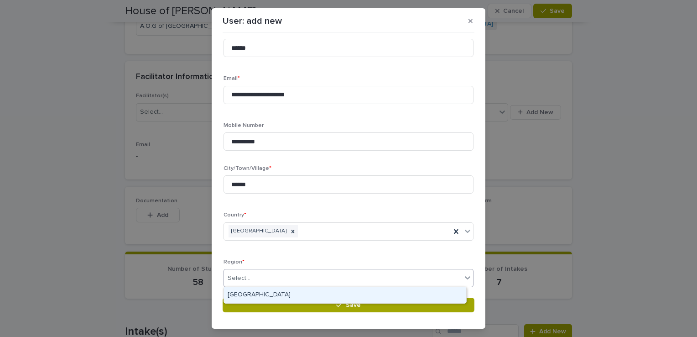
click at [463, 276] on icon at bounding box center [467, 277] width 9 height 9
click at [258, 293] on div "Southern Africa" at bounding box center [345, 295] width 242 height 16
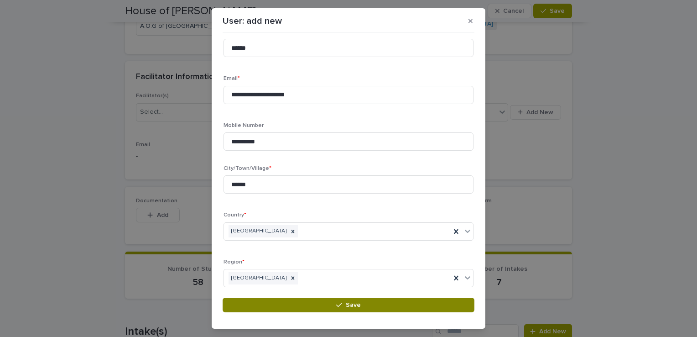
click at [356, 303] on span "Save" at bounding box center [353, 305] width 15 height 6
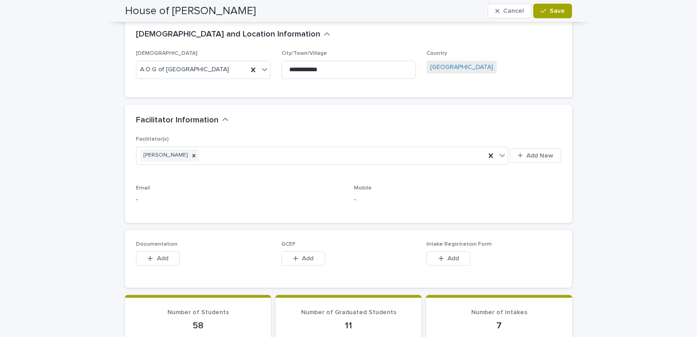
scroll to position [180, 0]
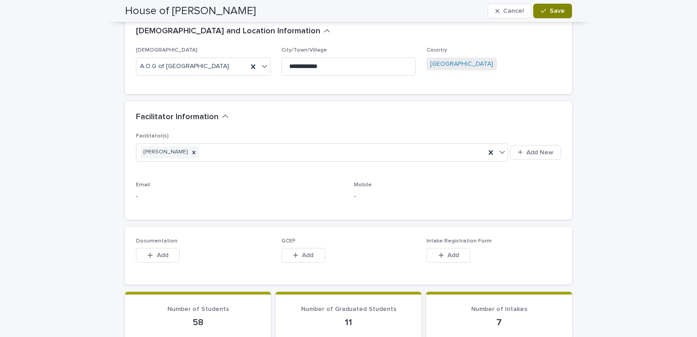
click at [558, 10] on span "Save" at bounding box center [557, 11] width 15 height 6
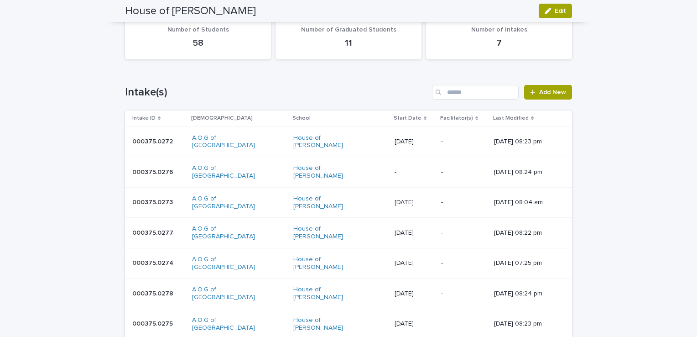
scroll to position [436, 0]
click at [293, 135] on link "House of [PERSON_NAME]" at bounding box center [331, 141] width 76 height 16
click at [293, 134] on link "House of [PERSON_NAME]" at bounding box center [331, 141] width 76 height 16
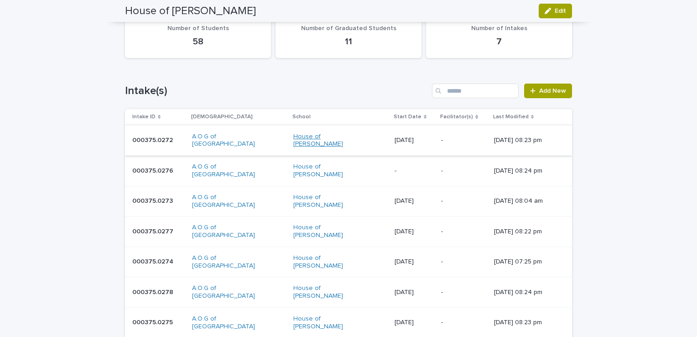
click at [293, 136] on link "House of [PERSON_NAME]" at bounding box center [331, 141] width 76 height 16
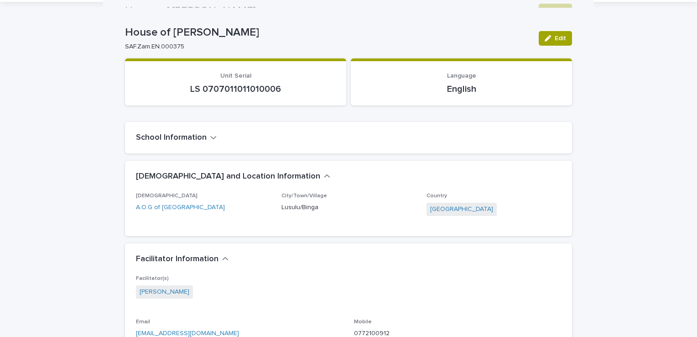
scroll to position [0, 0]
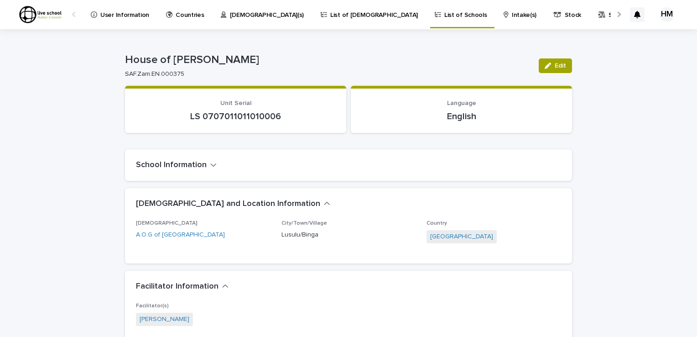
click at [444, 11] on p "List of Schools" at bounding box center [465, 9] width 42 height 19
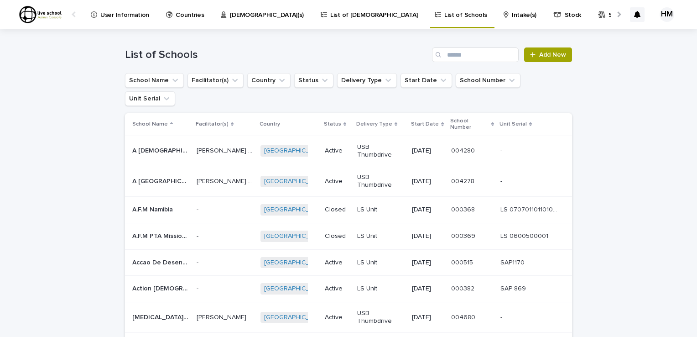
click at [330, 16] on p "List of [DEMOGRAPHIC_DATA]" at bounding box center [374, 9] width 88 height 19
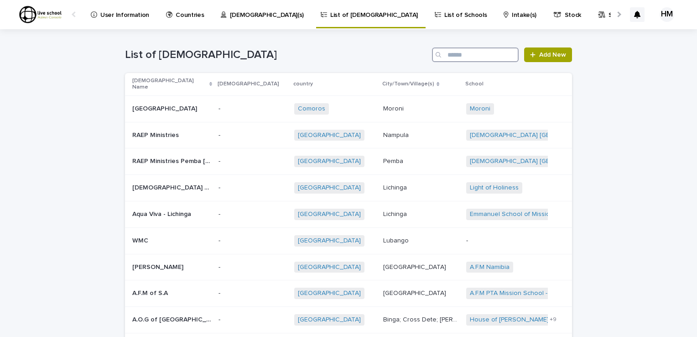
click at [445, 56] on input "Search" at bounding box center [475, 54] width 87 height 15
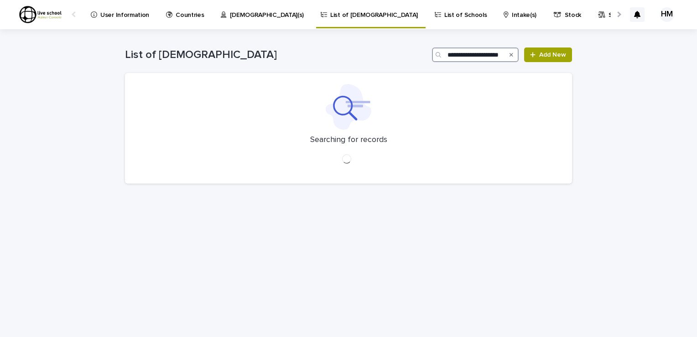
scroll to position [0, 9]
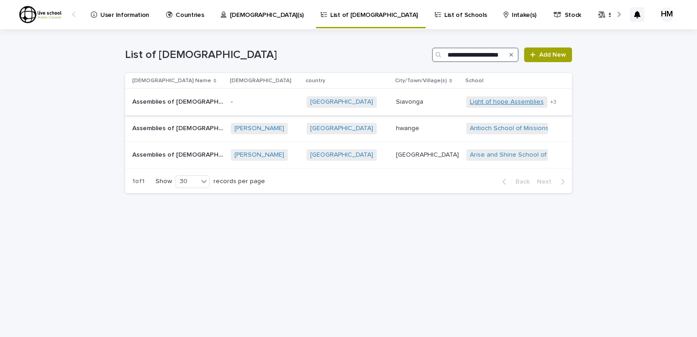
type input "**********"
click at [475, 100] on link "Light of hope Assemblies" at bounding box center [507, 102] width 74 height 8
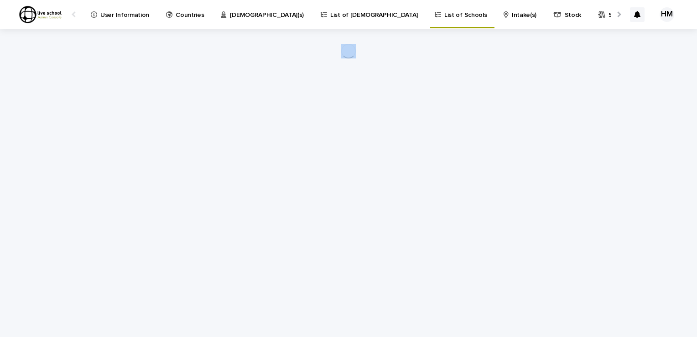
click at [475, 100] on div "Loading... Saving… Loading... Saving…" at bounding box center [348, 171] width 456 height 285
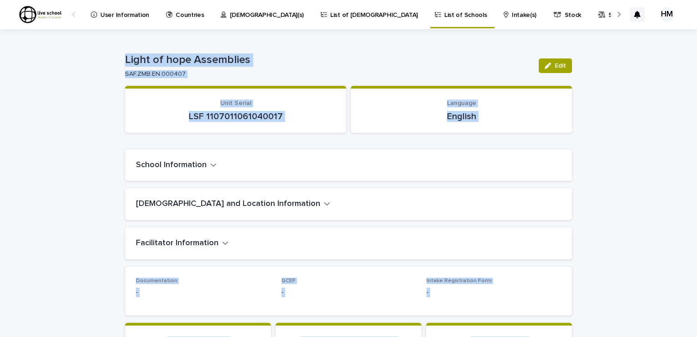
click at [338, 65] on p "Light of hope Assemblies" at bounding box center [328, 59] width 406 height 13
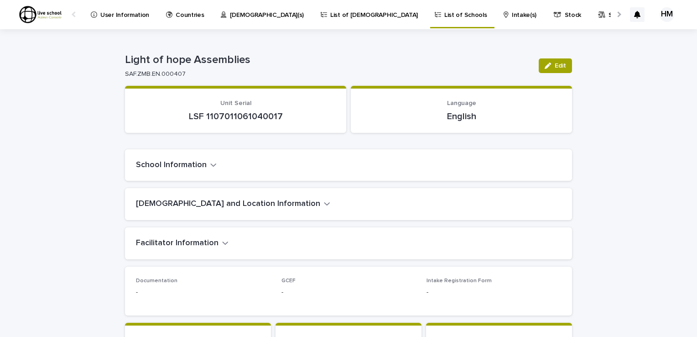
click at [210, 165] on icon "button" at bounding box center [213, 165] width 6 height 8
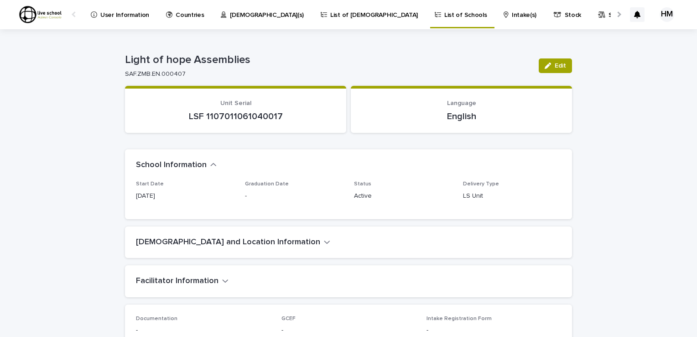
click at [324, 239] on icon "button" at bounding box center [327, 242] width 6 height 8
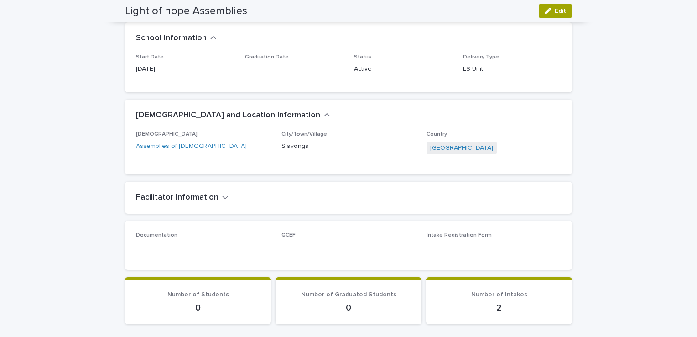
scroll to position [129, 0]
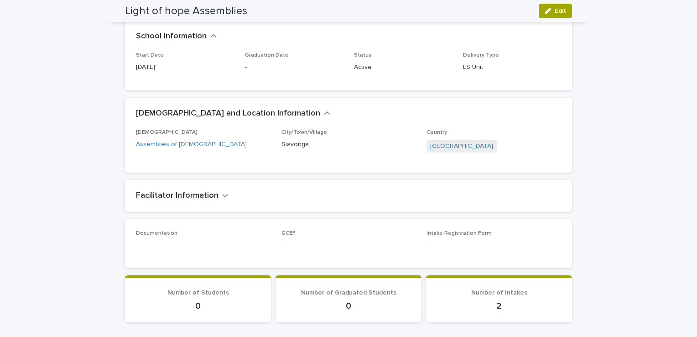
click at [223, 195] on icon "button" at bounding box center [225, 195] width 5 height 3
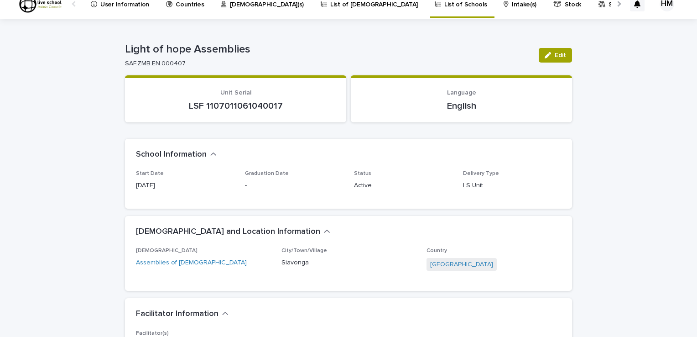
scroll to position [0, 0]
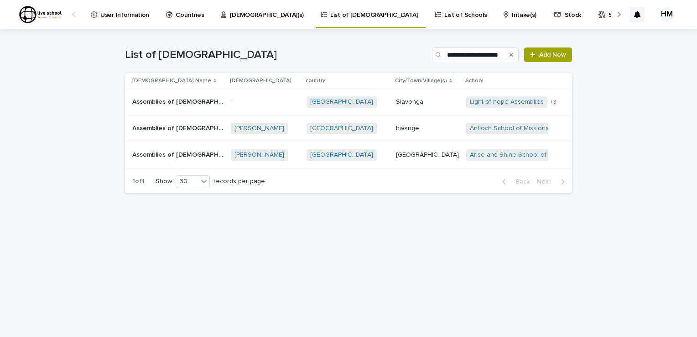
click at [159, 101] on p "Assemblies of [DEMOGRAPHIC_DATA]" at bounding box center [178, 101] width 93 height 10
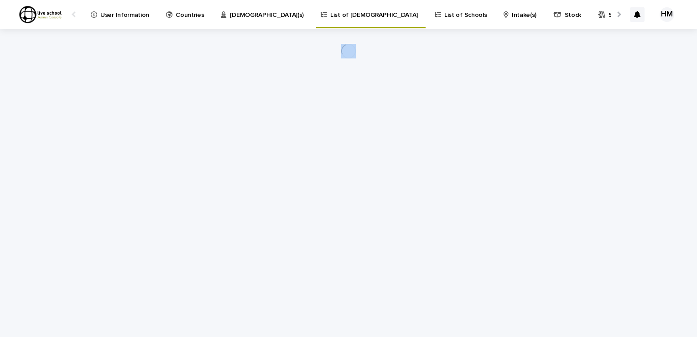
click at [159, 101] on div "Loading... Saving… Loading... Saving…" at bounding box center [348, 171] width 456 height 285
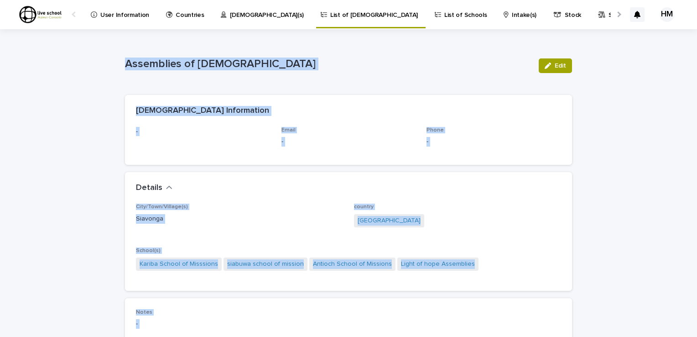
click at [350, 68] on p "Assemblies of [DEMOGRAPHIC_DATA]" at bounding box center [328, 63] width 406 height 13
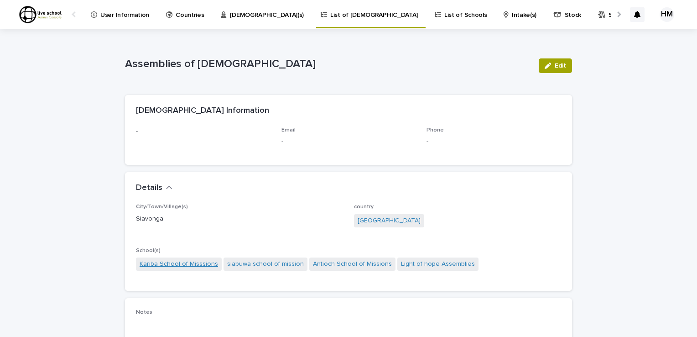
click at [157, 261] on link "Kariba School of Misssions" at bounding box center [179, 264] width 78 height 10
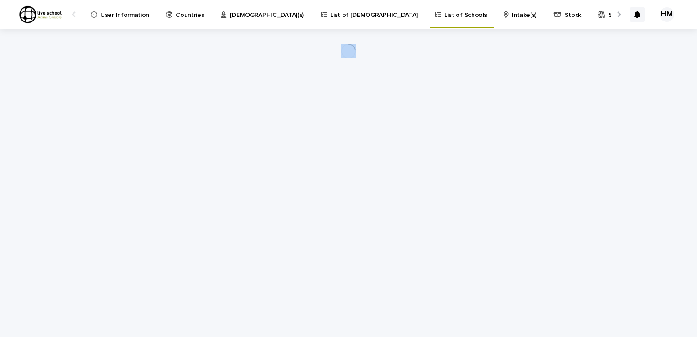
click at [157, 261] on div "Loading... Saving… Loading... Saving…" at bounding box center [348, 171] width 456 height 285
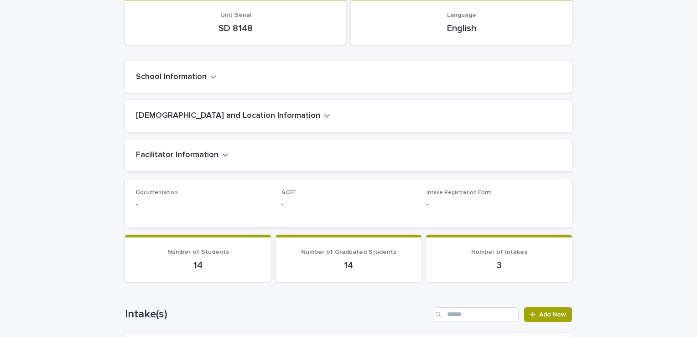
scroll to position [94, 0]
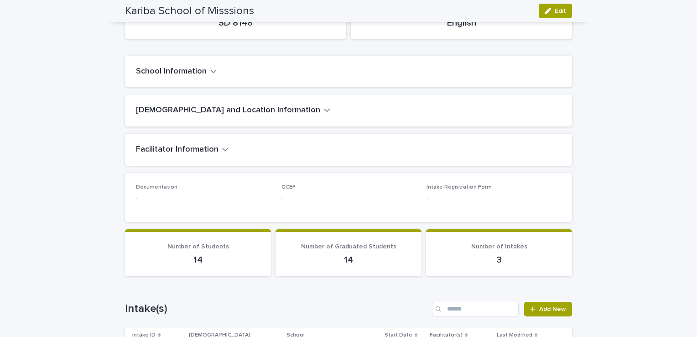
click at [210, 69] on icon "button" at bounding box center [213, 71] width 6 height 8
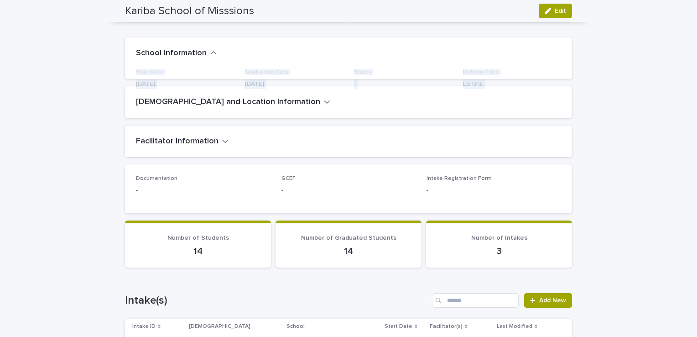
scroll to position [113, 0]
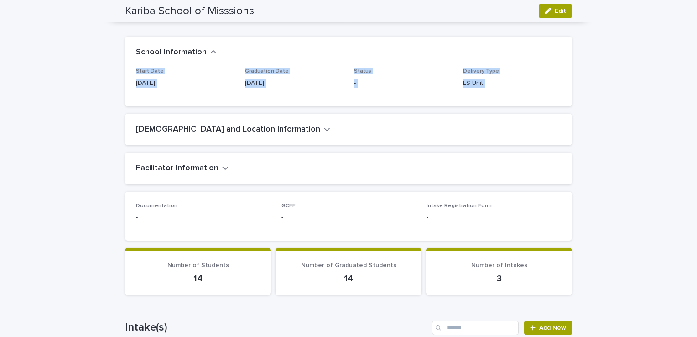
click at [306, 88] on div "Graduation Date 9/3/2023" at bounding box center [294, 81] width 98 height 27
click at [324, 129] on icon "button" at bounding box center [326, 129] width 5 height 3
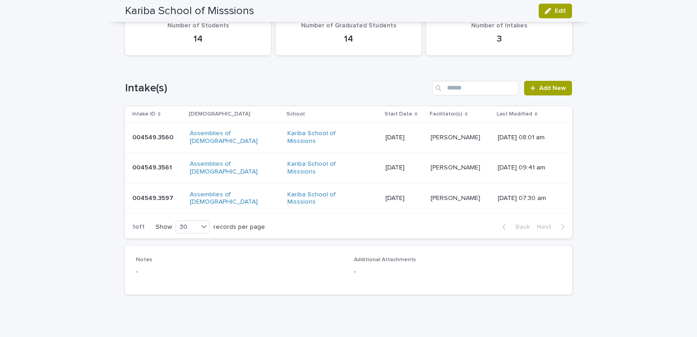
scroll to position [398, 0]
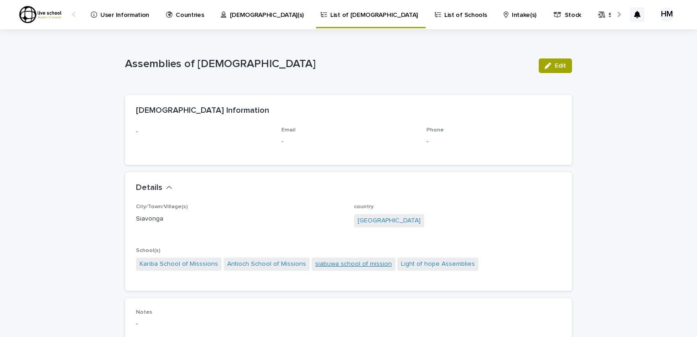
click at [335, 263] on link "siabuwa school of mission" at bounding box center [353, 264] width 77 height 10
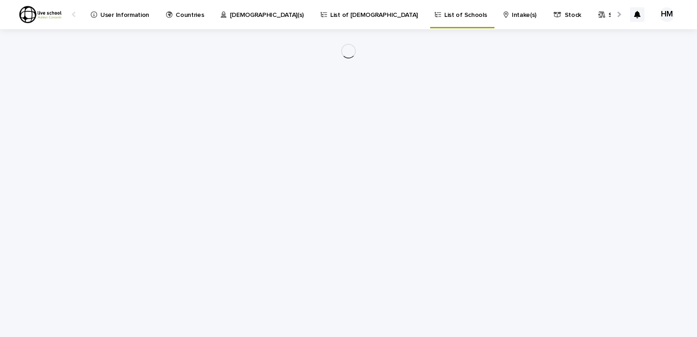
click at [334, 264] on div "Loading... Saving… Loading... Saving…" at bounding box center [348, 171] width 456 height 285
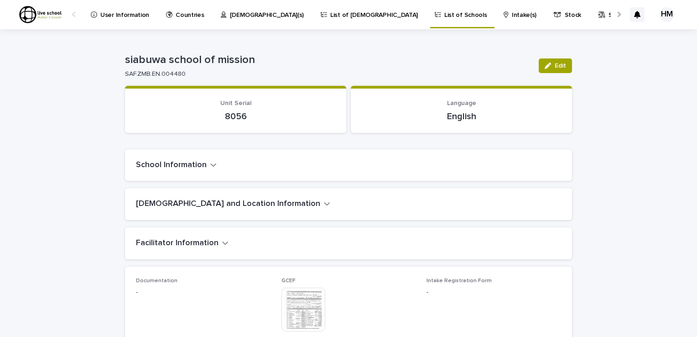
click at [210, 166] on icon "button" at bounding box center [213, 165] width 6 height 8
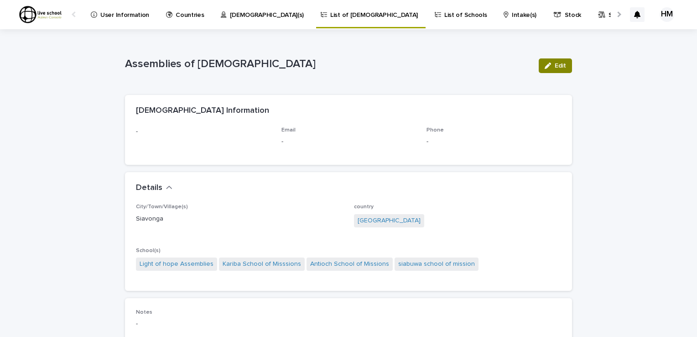
click at [562, 62] on span "Edit" at bounding box center [560, 65] width 11 height 6
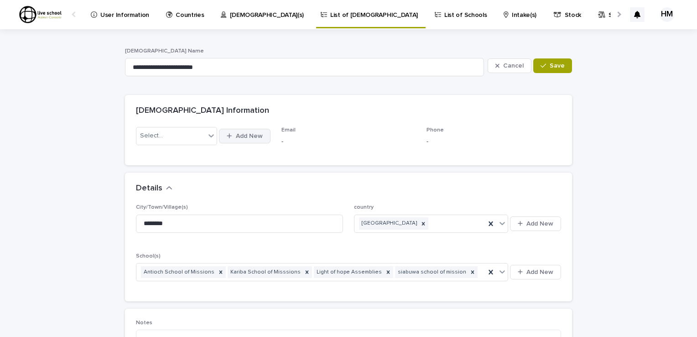
click at [243, 133] on span "Add New" at bounding box center [249, 136] width 27 height 6
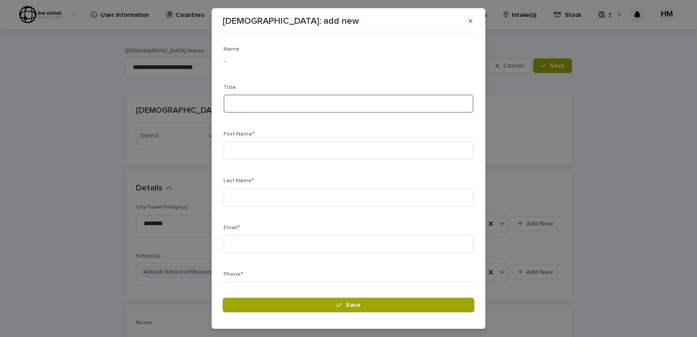
click at [234, 99] on input at bounding box center [349, 103] width 250 height 18
type input "******"
click at [235, 149] on input at bounding box center [349, 150] width 250 height 18
type input "******"
click at [233, 198] on input at bounding box center [349, 197] width 250 height 18
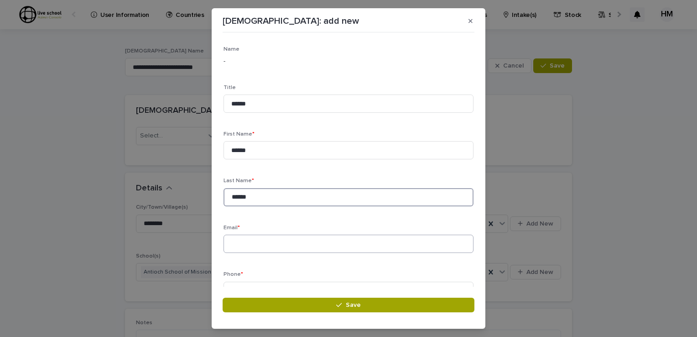
type input "******"
click at [234, 240] on input at bounding box center [349, 243] width 250 height 18
type input "**********"
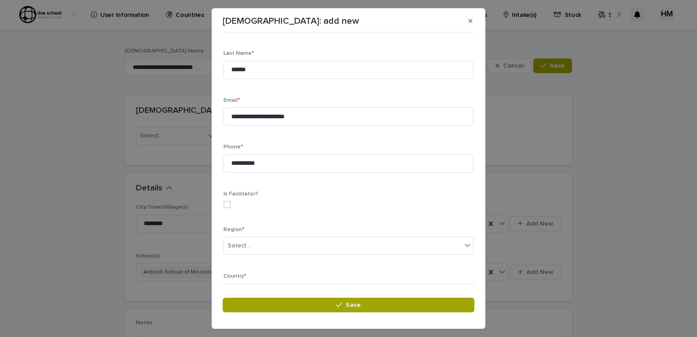
scroll to position [146, 0]
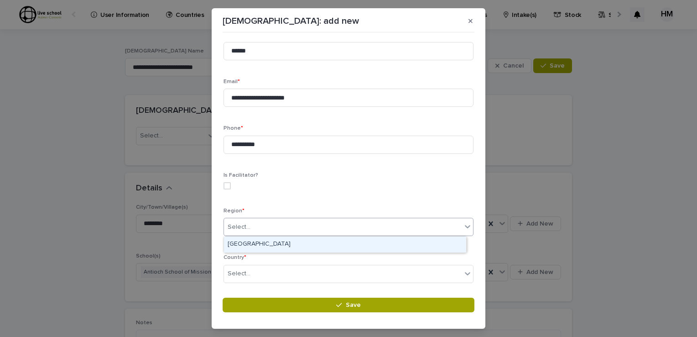
click at [463, 229] on icon at bounding box center [467, 226] width 9 height 9
click at [259, 245] on div "Southern Africa" at bounding box center [345, 244] width 242 height 16
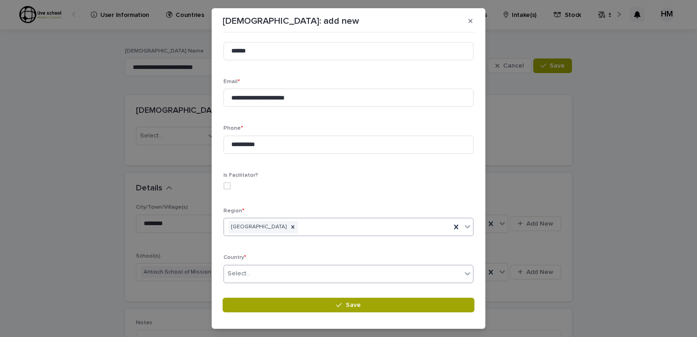
click at [463, 271] on icon at bounding box center [467, 273] width 9 height 9
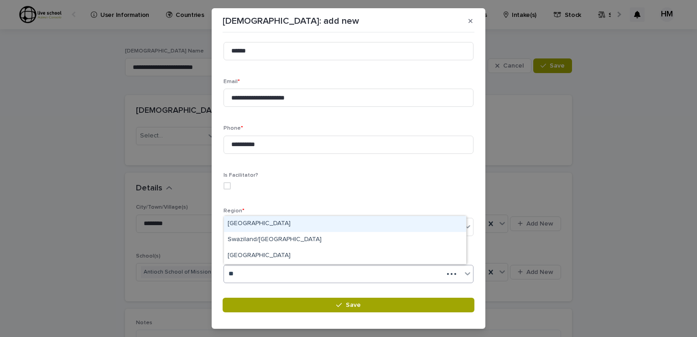
type input "***"
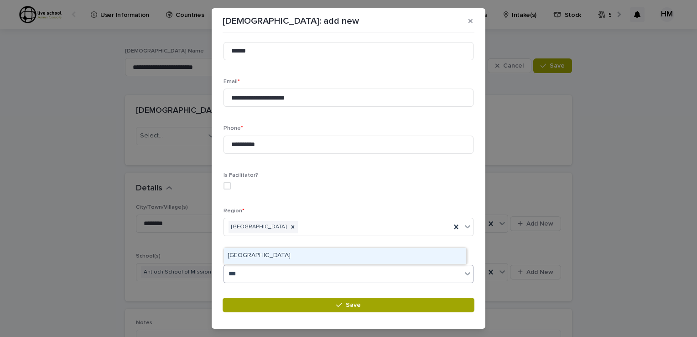
click at [250, 255] on div "[GEOGRAPHIC_DATA]" at bounding box center [345, 256] width 242 height 16
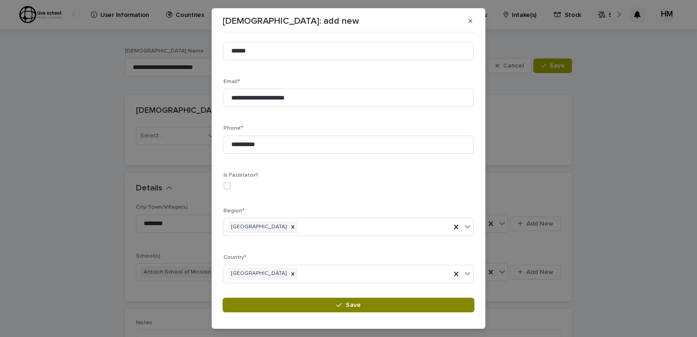
click at [356, 302] on span "Save" at bounding box center [353, 305] width 15 height 6
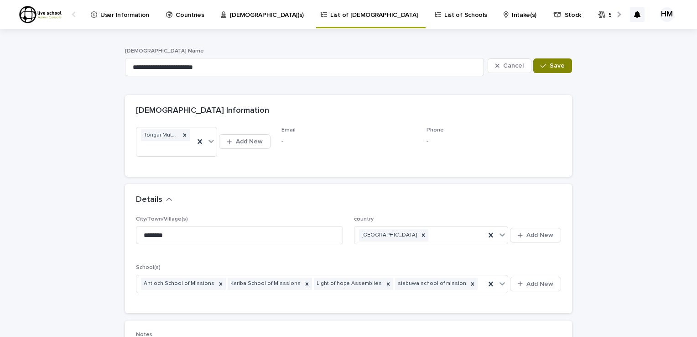
click at [552, 65] on span "Save" at bounding box center [557, 65] width 15 height 6
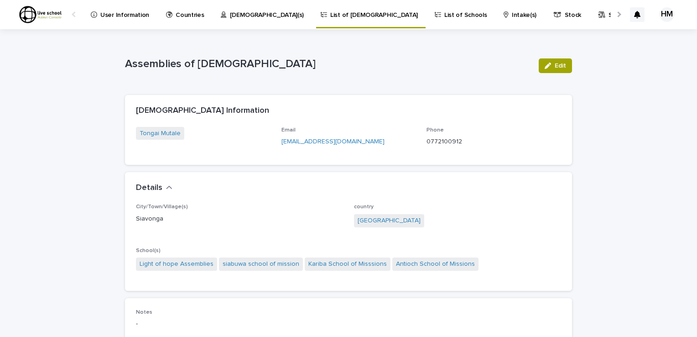
click at [330, 13] on p "List of [DEMOGRAPHIC_DATA]" at bounding box center [374, 9] width 88 height 19
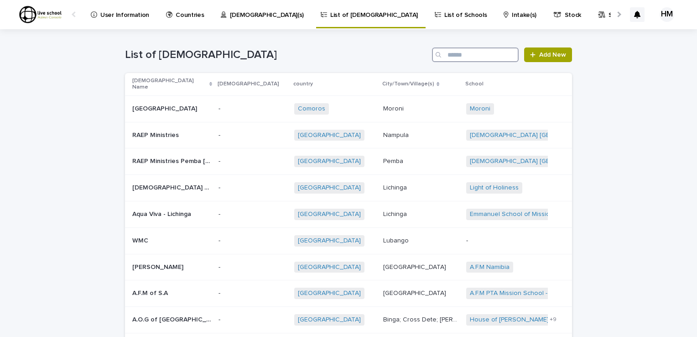
click at [450, 60] on input "Search" at bounding box center [475, 54] width 87 height 15
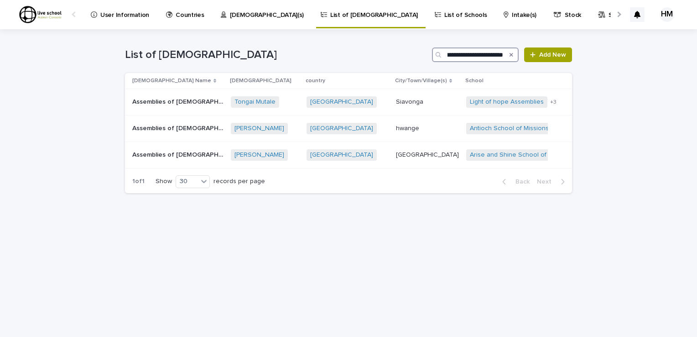
scroll to position [0, 20]
type input "**********"
click at [444, 12] on p "List of Schools" at bounding box center [465, 9] width 42 height 19
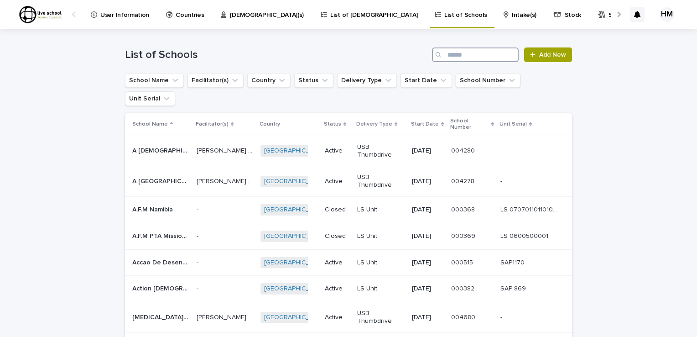
click at [445, 54] on input "Search" at bounding box center [475, 54] width 87 height 15
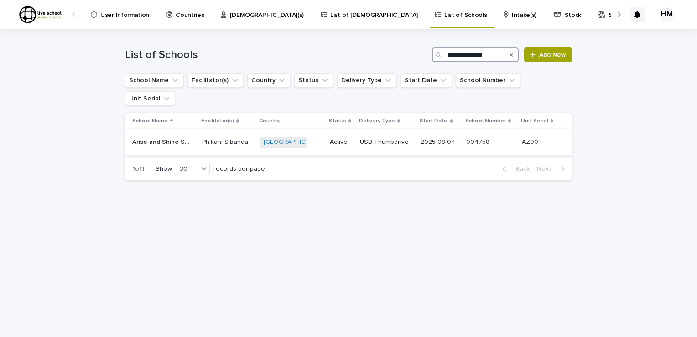
type input "**********"
click at [162, 136] on p "Arise and Shine School of Missions" at bounding box center [161, 141] width 59 height 10
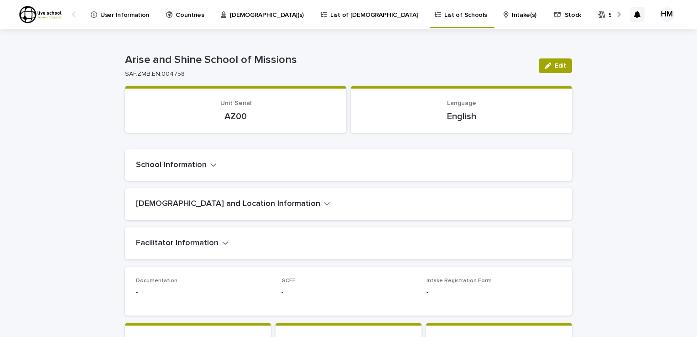
click at [324, 203] on icon "button" at bounding box center [327, 203] width 6 height 8
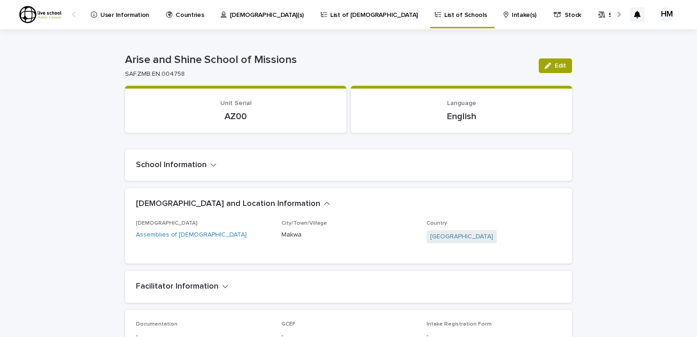
click at [222, 289] on icon "button" at bounding box center [225, 286] width 6 height 8
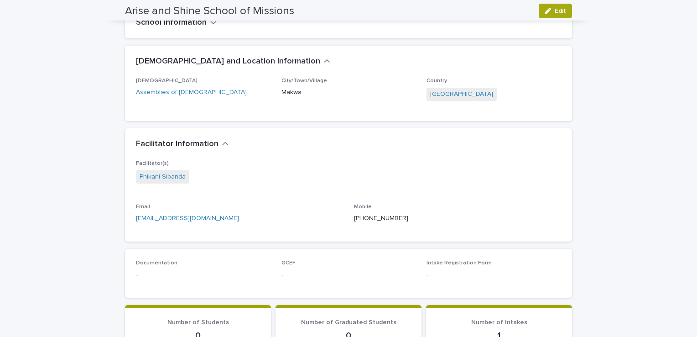
scroll to position [137, 0]
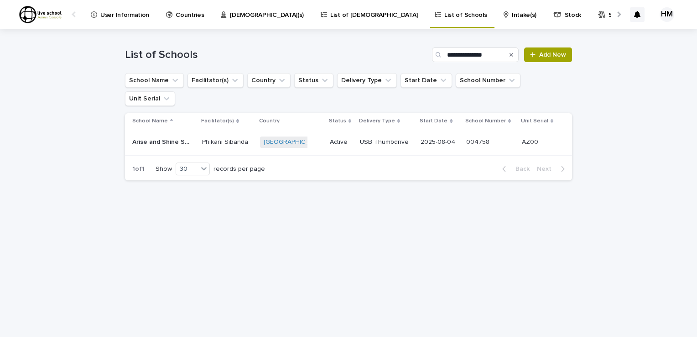
type input "**********"
click at [669, 11] on div "HM" at bounding box center [667, 14] width 15 height 15
click at [662, 16] on div at bounding box center [348, 14] width 697 height 29
click at [662, 16] on div "HM" at bounding box center [667, 14] width 15 height 15
click at [639, 39] on p "Log Out" at bounding box center [658, 39] width 57 height 16
